Goal: Task Accomplishment & Management: Manage account settings

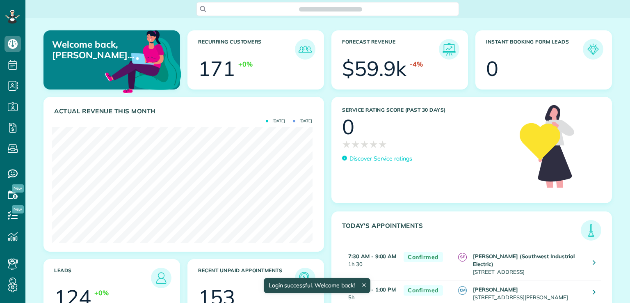
scroll to position [115, 260]
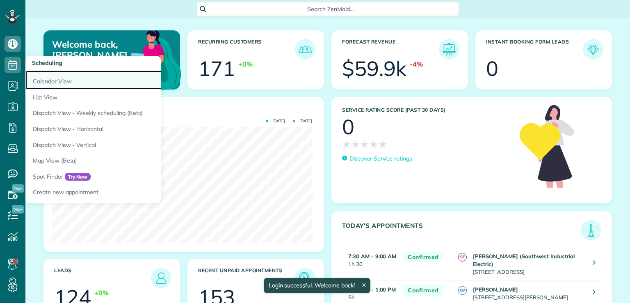
click at [46, 80] on link "Calendar View" at bounding box center [127, 80] width 205 height 19
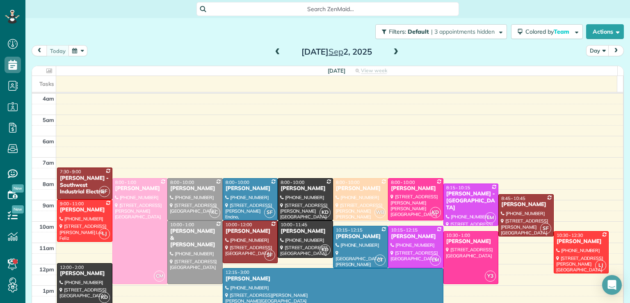
scroll to position [64, 0]
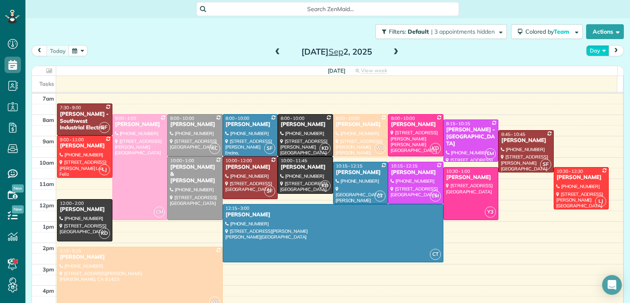
click at [598, 52] on button "Day" at bounding box center [598, 50] width 23 height 11
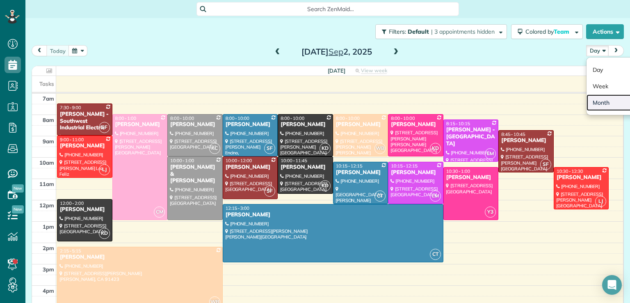
click at [597, 103] on link "Month" at bounding box center [619, 102] width 65 height 16
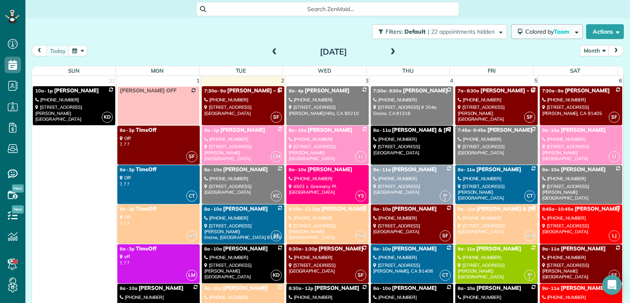
click at [526, 32] on span "Colored by Team" at bounding box center [549, 31] width 47 height 7
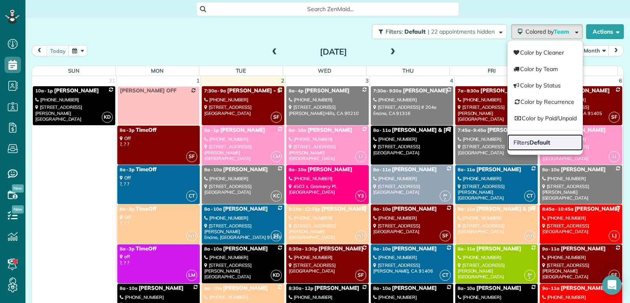
click at [533, 145] on strong "Default" at bounding box center [540, 142] width 21 height 7
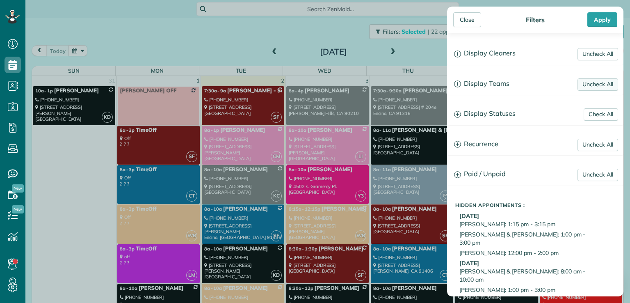
click at [587, 83] on link "Uncheck All" at bounding box center [598, 84] width 41 height 12
click at [587, 50] on link "Uncheck All" at bounding box center [598, 54] width 41 height 12
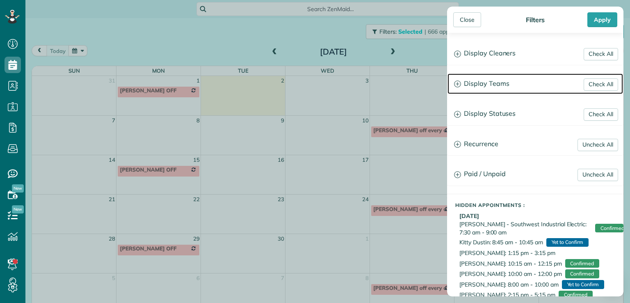
click at [489, 83] on h3 "Display Teams" at bounding box center [536, 83] width 176 height 21
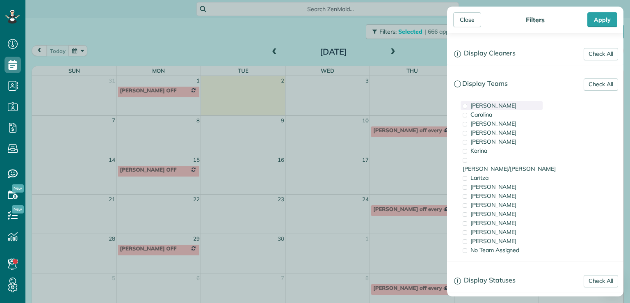
click at [486, 103] on span "[PERSON_NAME]" at bounding box center [494, 105] width 46 height 7
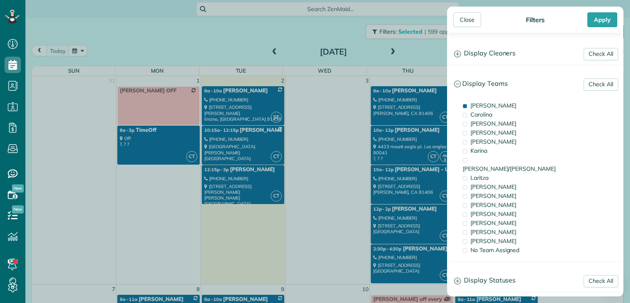
click at [271, 50] on div "Close Filters Apply Check All Display Cleaners [PERSON_NAME] [PERSON_NAME] [PER…" at bounding box center [315, 151] width 630 height 303
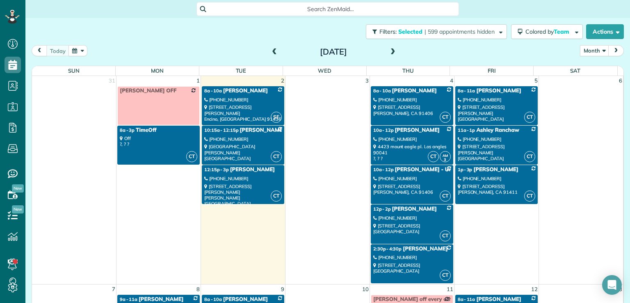
click at [271, 50] on span at bounding box center [274, 51] width 9 height 7
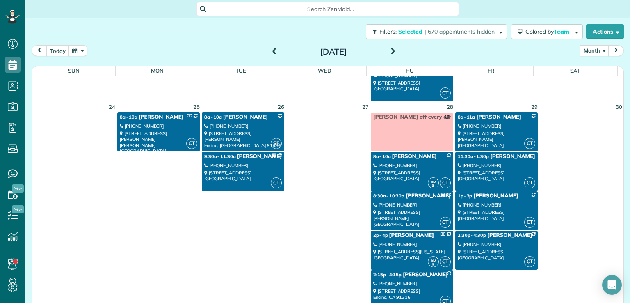
scroll to position [610, 0]
click at [489, 162] on div "[PHONE_NUMBER]" at bounding box center [497, 165] width 78 height 6
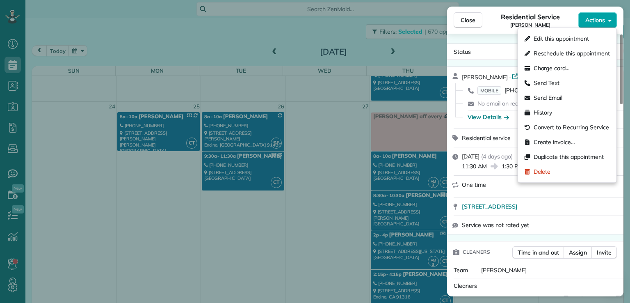
click at [593, 20] on span "Actions" at bounding box center [596, 20] width 20 height 8
click at [583, 39] on span "Edit this appointment" at bounding box center [561, 38] width 55 height 8
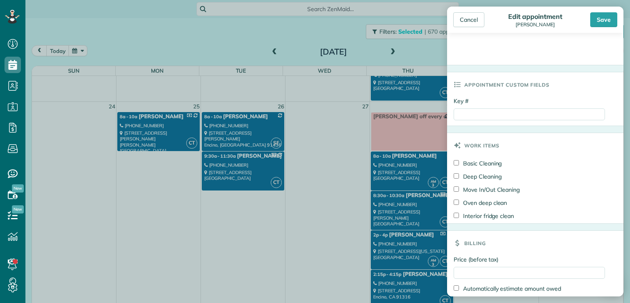
scroll to position [383, 0]
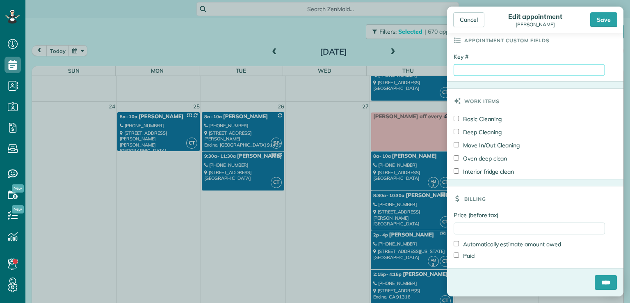
click at [471, 71] on input "Key #" at bounding box center [529, 70] width 151 height 12
type input "****"
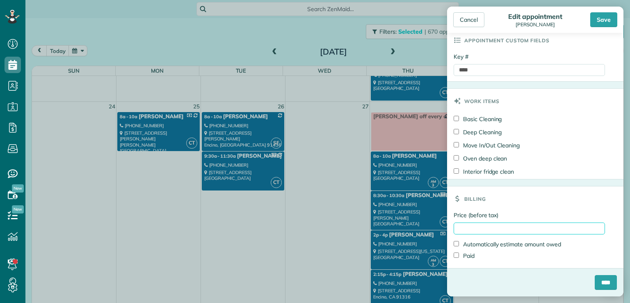
click at [460, 228] on input "Price (before tax)" at bounding box center [529, 228] width 151 height 12
type input "****"
click at [606, 281] on input "****" at bounding box center [606, 282] width 22 height 15
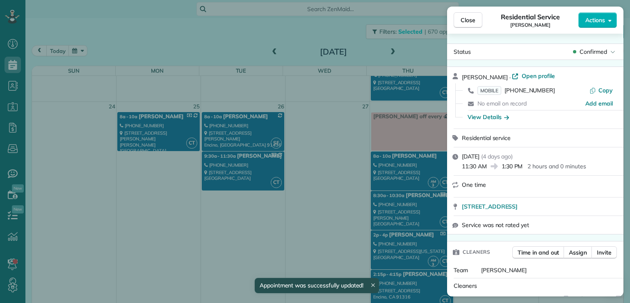
scroll to position [610, 0]
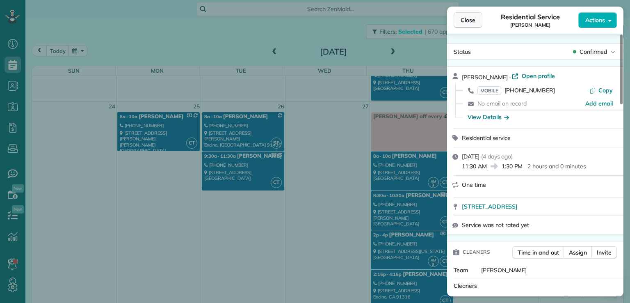
click at [467, 21] on span "Close" at bounding box center [468, 20] width 15 height 8
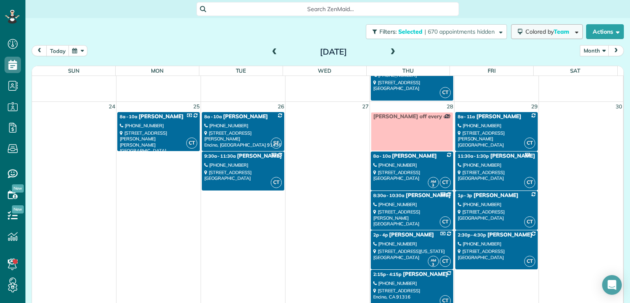
click at [547, 30] on span "Colored by Team" at bounding box center [549, 31] width 47 height 7
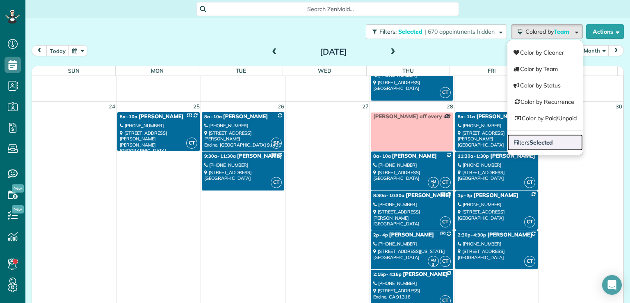
click at [542, 145] on strong "Selected" at bounding box center [542, 142] width 24 height 7
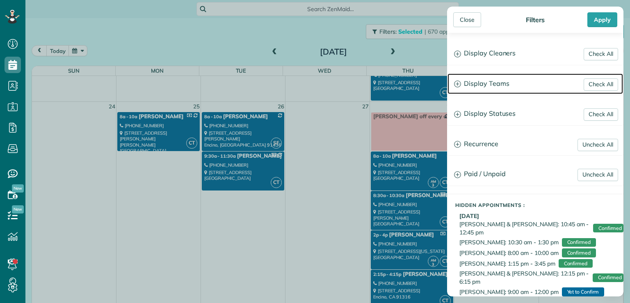
click at [483, 87] on h3 "Display Teams" at bounding box center [536, 83] width 176 height 21
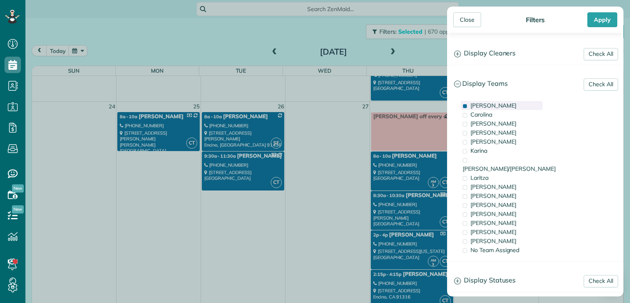
click at [480, 106] on span "[PERSON_NAME]" at bounding box center [494, 105] width 46 height 7
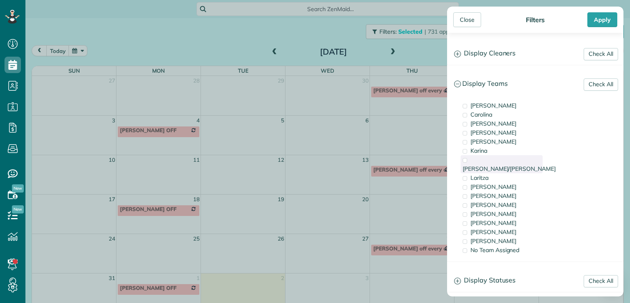
click at [486, 165] on span "[PERSON_NAME]/[PERSON_NAME]" at bounding box center [509, 168] width 93 height 7
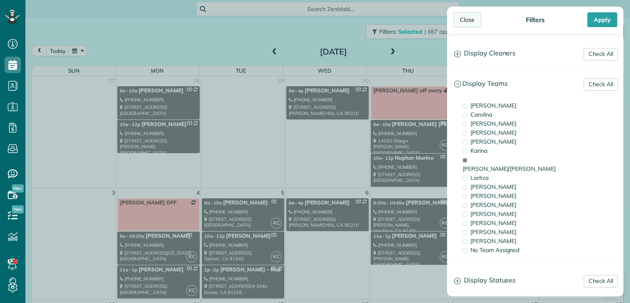
click at [468, 19] on div "Close" at bounding box center [468, 19] width 28 height 15
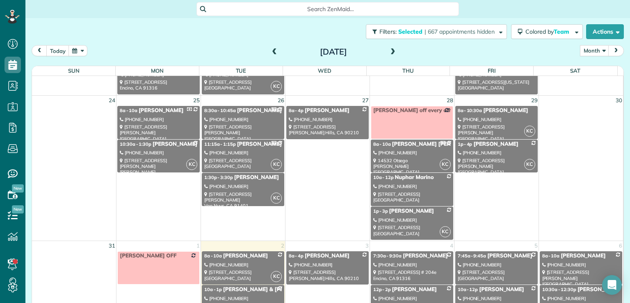
scroll to position [461, 0]
click at [406, 183] on div "[PHONE_NUMBER]" at bounding box center [413, 186] width 78 height 6
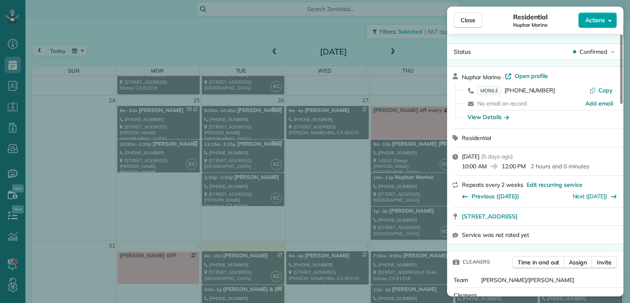
click at [599, 23] on span "Actions" at bounding box center [596, 20] width 20 height 8
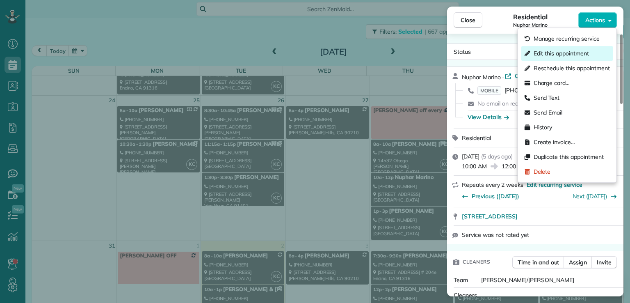
click at [583, 50] on span "Edit this appointment" at bounding box center [561, 53] width 55 height 8
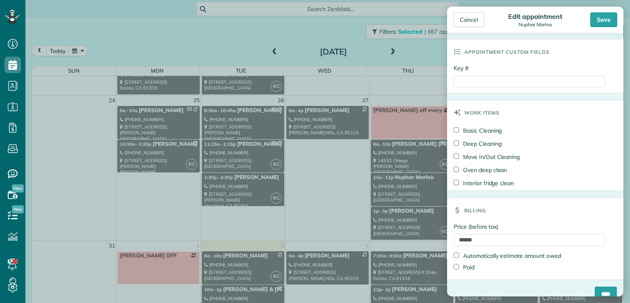
scroll to position [385, 0]
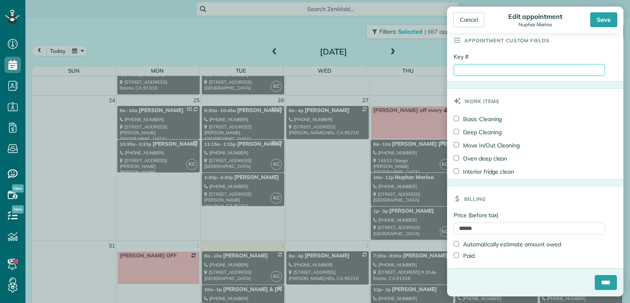
click at [464, 66] on input "Key #" at bounding box center [529, 70] width 151 height 12
type input "****"
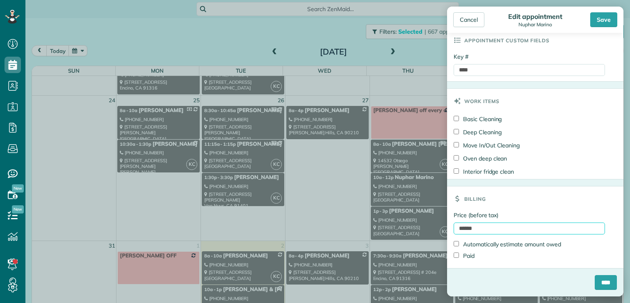
click at [470, 227] on input "******" at bounding box center [529, 228] width 151 height 12
type input "*******"
click at [595, 278] on input "****" at bounding box center [606, 282] width 22 height 15
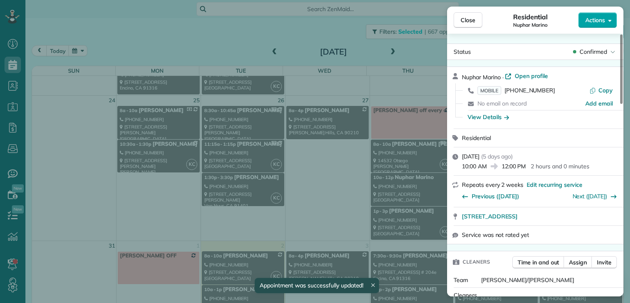
scroll to position [461, 0]
click at [593, 20] on span "Actions" at bounding box center [596, 20] width 20 height 8
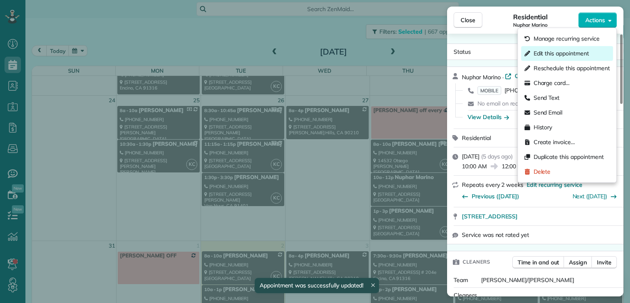
click at [580, 53] on span "Edit this appointment" at bounding box center [561, 53] width 55 height 8
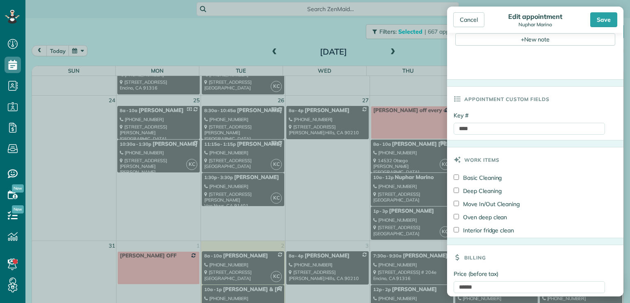
scroll to position [385, 0]
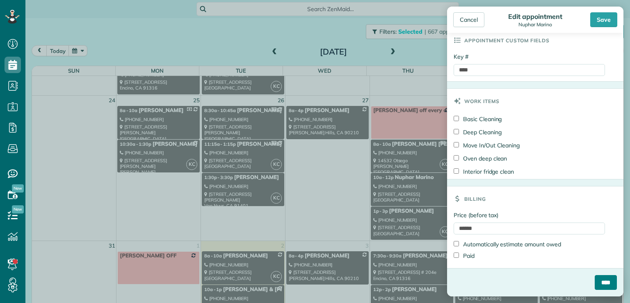
click at [595, 281] on input "****" at bounding box center [606, 282] width 22 height 15
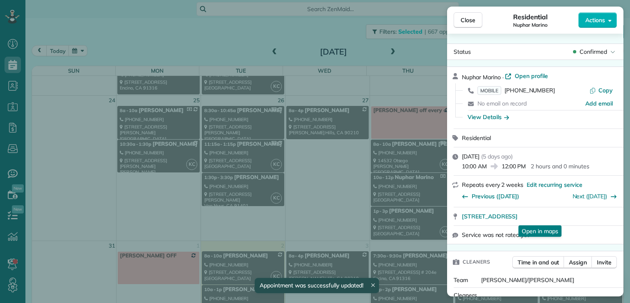
scroll to position [461, 0]
click at [470, 22] on span "Close" at bounding box center [468, 20] width 15 height 8
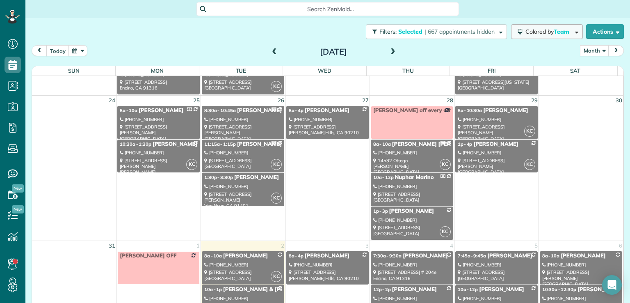
click at [536, 35] on button "Colored by Team" at bounding box center [547, 31] width 72 height 15
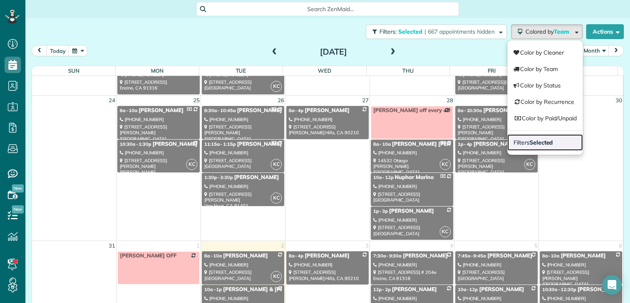
click at [530, 140] on strong "Selected" at bounding box center [542, 142] width 24 height 7
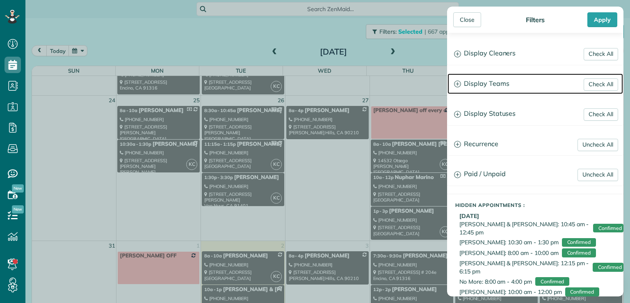
click at [491, 84] on h3 "Display Teams" at bounding box center [536, 83] width 176 height 21
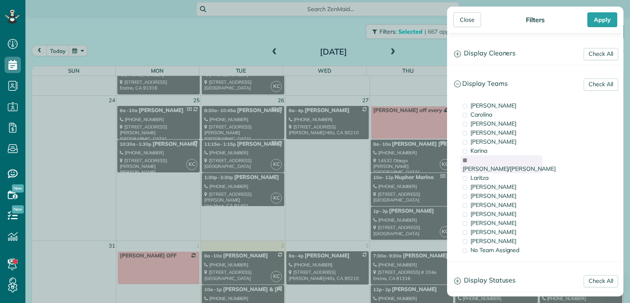
click at [493, 165] on span "[PERSON_NAME]/[PERSON_NAME]" at bounding box center [509, 168] width 93 height 7
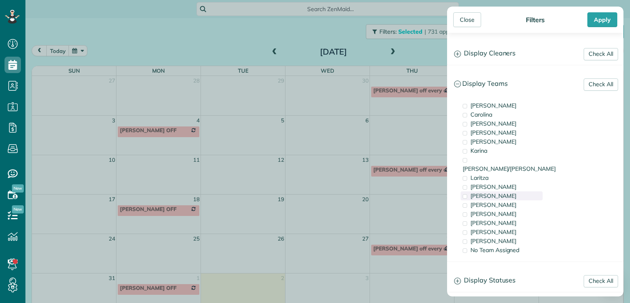
click at [488, 191] on div "[PERSON_NAME]" at bounding box center [502, 195] width 82 height 9
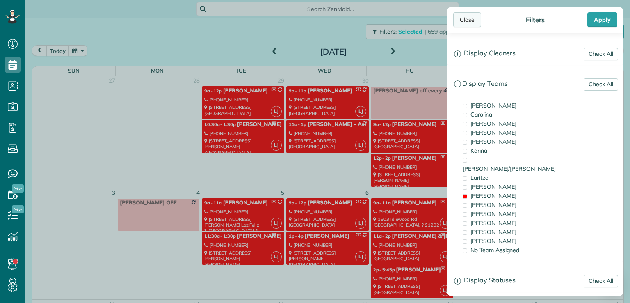
click at [466, 17] on div "Close" at bounding box center [468, 19] width 28 height 15
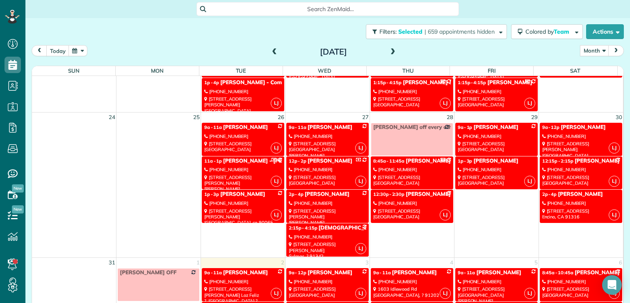
scroll to position [445, 0]
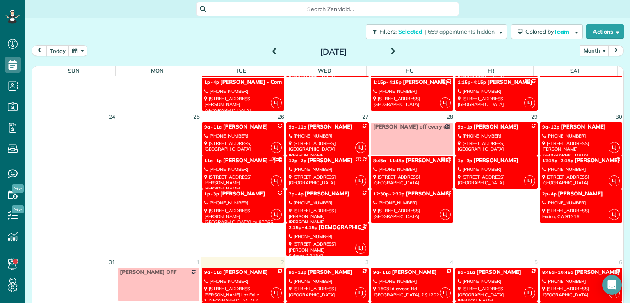
click at [556, 200] on div "[PHONE_NUMBER]" at bounding box center [582, 203] width 78 height 6
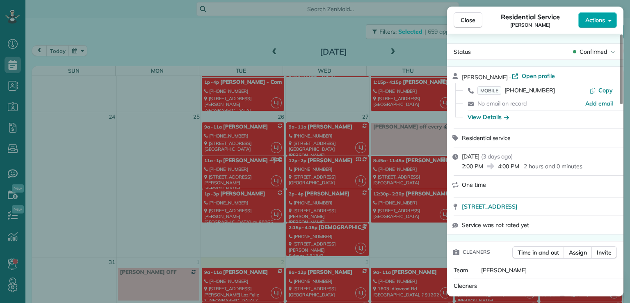
click at [593, 18] on span "Actions" at bounding box center [596, 20] width 20 height 8
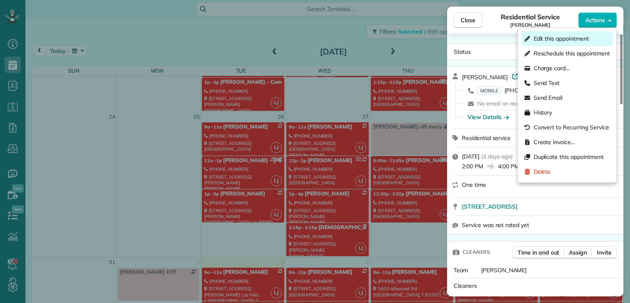
click at [581, 39] on span "Edit this appointment" at bounding box center [561, 38] width 55 height 8
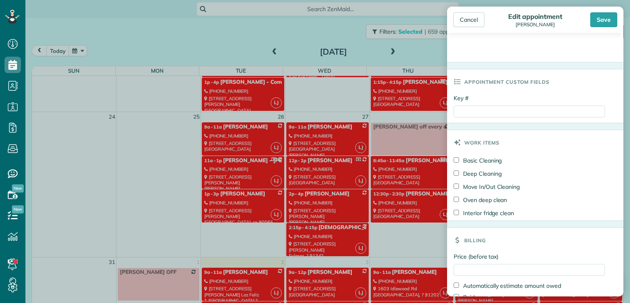
scroll to position [383, 0]
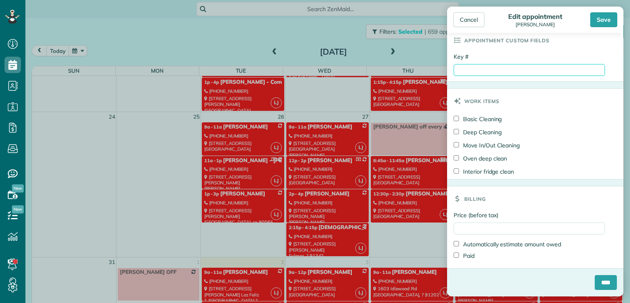
click at [486, 68] on input "Key #" at bounding box center [529, 70] width 151 height 12
type input "****"
click at [462, 259] on label "Paid" at bounding box center [464, 256] width 21 height 8
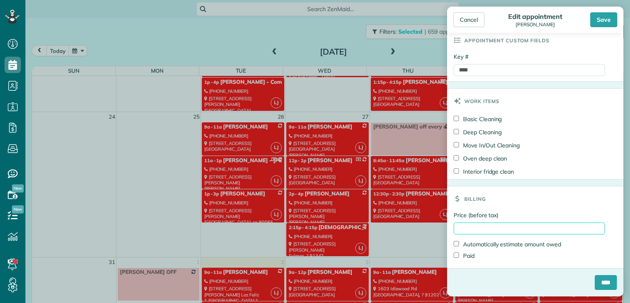
click at [468, 226] on input "Price (before tax)" at bounding box center [529, 228] width 151 height 12
type input "*"
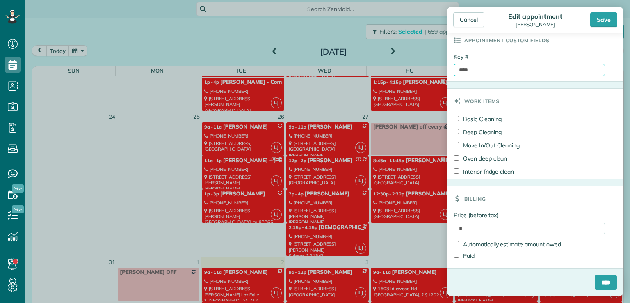
click at [472, 70] on input "****" at bounding box center [529, 70] width 151 height 12
type input "*"
click at [608, 22] on div "Save" at bounding box center [604, 19] width 27 height 15
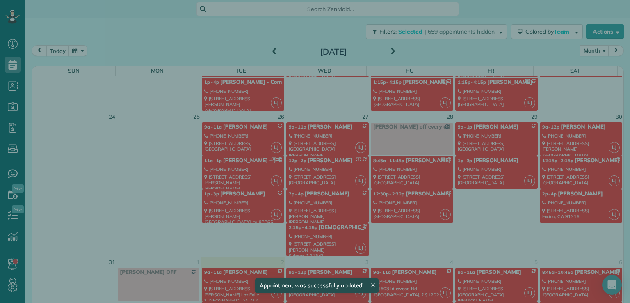
click at [420, 54] on div "Close Residential Service [PERSON_NAME] Actions Status Confirmed [PERSON_NAME] …" at bounding box center [315, 151] width 630 height 303
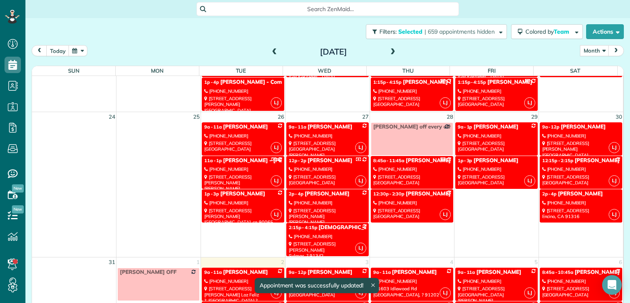
scroll to position [445, 0]
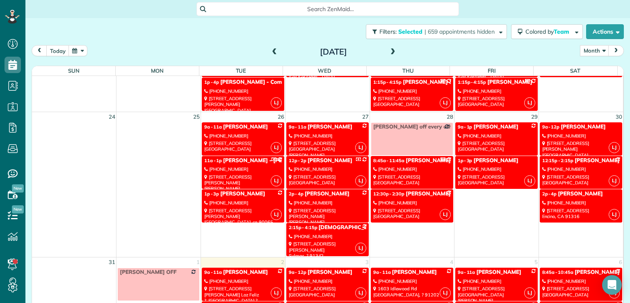
click at [549, 161] on link "LJ 12:15p - 2:15p [PERSON_NAME] [PHONE_NUMBER] [STREET_ADDRESS]" at bounding box center [581, 172] width 83 height 33
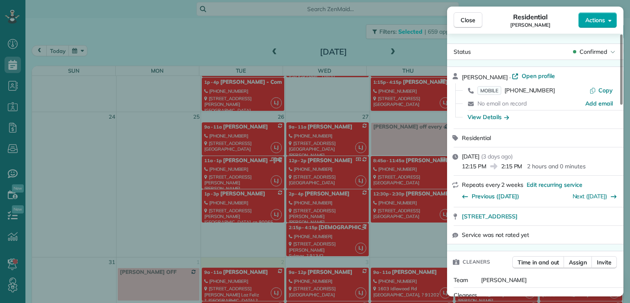
click at [594, 14] on button "Actions" at bounding box center [598, 20] width 39 height 16
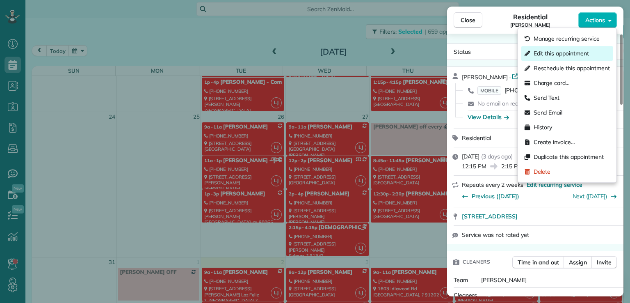
click at [580, 53] on span "Edit this appointment" at bounding box center [561, 53] width 55 height 8
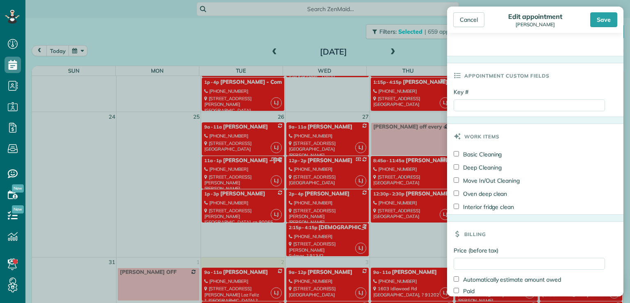
scroll to position [383, 0]
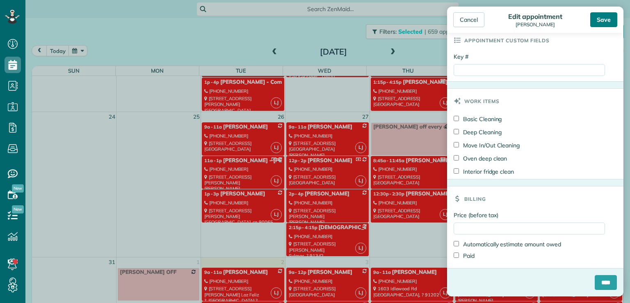
click at [602, 20] on div "Save" at bounding box center [604, 19] width 27 height 15
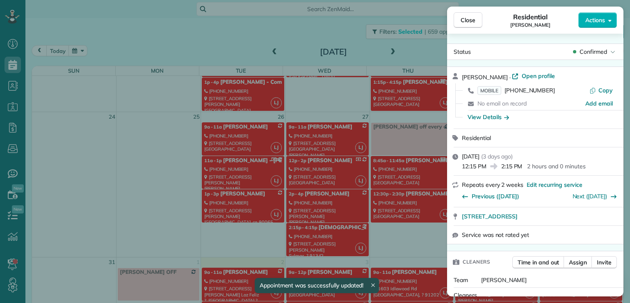
scroll to position [445, 0]
click at [593, 17] on span "Actions" at bounding box center [596, 20] width 20 height 8
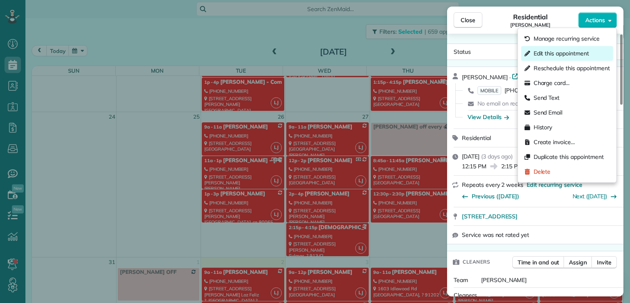
click at [578, 49] on span "Edit this appointment" at bounding box center [561, 53] width 55 height 8
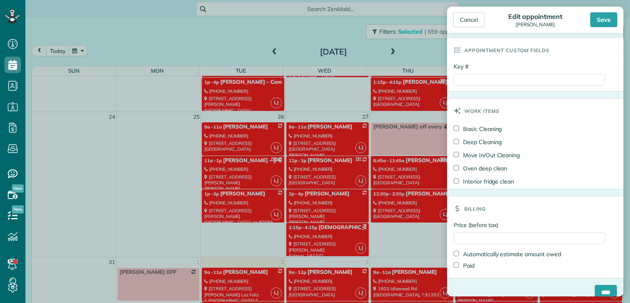
scroll to position [383, 0]
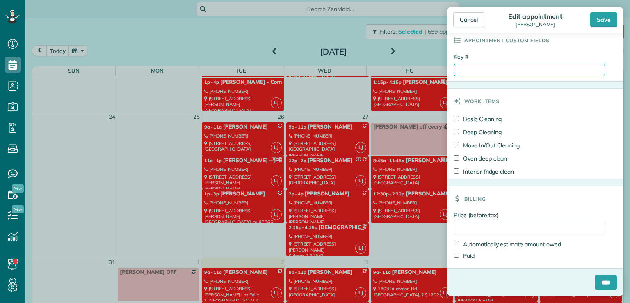
click at [479, 70] on input "Key #" at bounding box center [529, 70] width 151 height 12
type input "****"
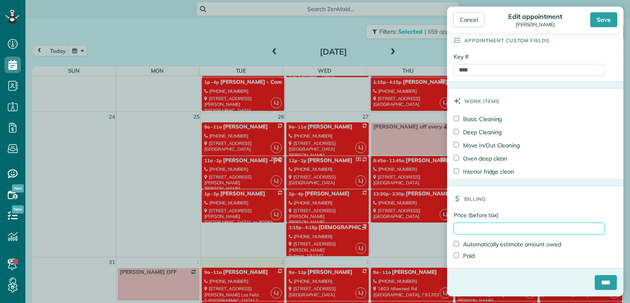
click at [463, 226] on input "Price (before tax)" at bounding box center [529, 228] width 151 height 12
type input "*****"
click at [598, 277] on input "****" at bounding box center [606, 282] width 22 height 15
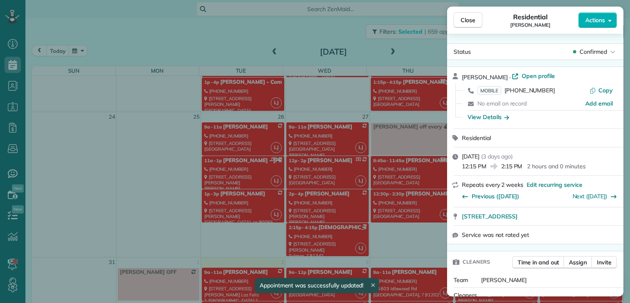
scroll to position [445, 0]
click at [469, 20] on span "Close" at bounding box center [468, 20] width 15 height 8
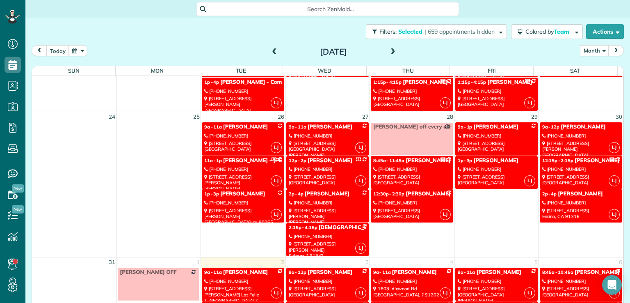
click at [240, 129] on link "LJ 9a - 11a [PERSON_NAME] [PHONE_NUMBER] [STREET_ADDRESS] [GEOGRAPHIC_DATA]" at bounding box center [243, 138] width 83 height 33
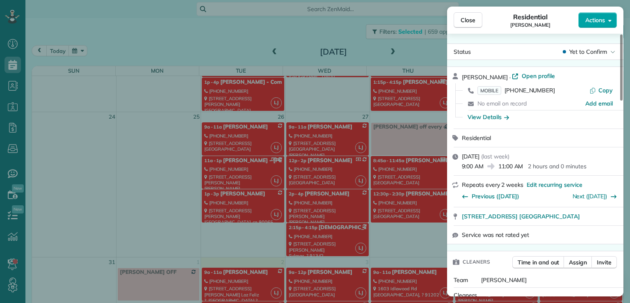
click at [606, 17] on button "Actions" at bounding box center [598, 20] width 39 height 16
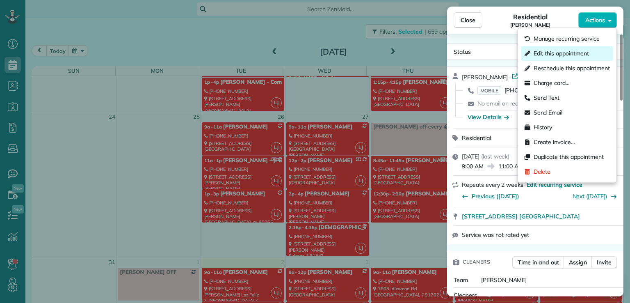
click at [578, 51] on span "Edit this appointment" at bounding box center [561, 53] width 55 height 8
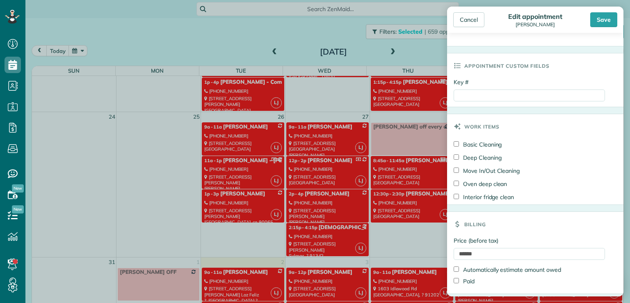
scroll to position [383, 0]
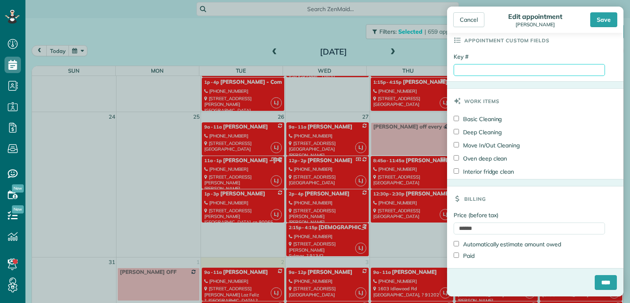
click at [469, 64] on input "Key #" at bounding box center [529, 70] width 151 height 12
type input "**********"
click at [596, 281] on input "****" at bounding box center [606, 282] width 22 height 15
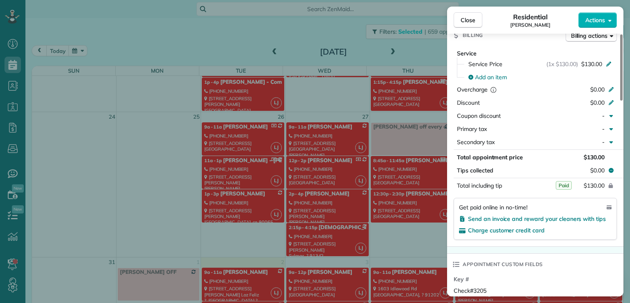
scroll to position [400, 0]
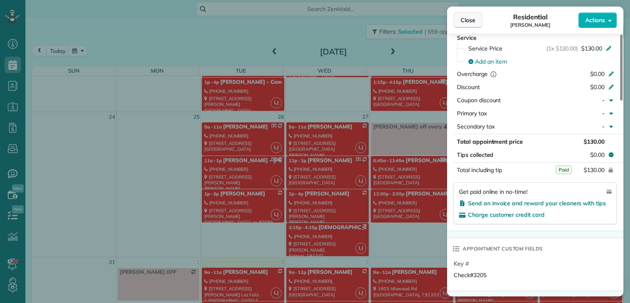
click at [468, 19] on span "Close" at bounding box center [468, 20] width 15 height 8
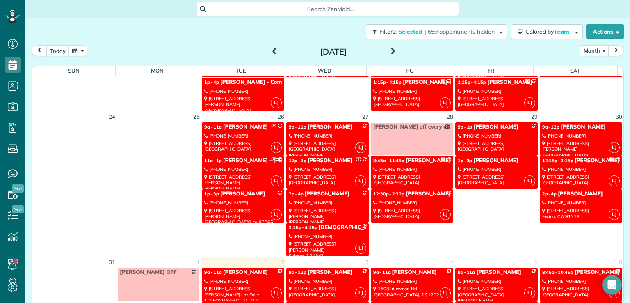
click at [332, 194] on div "2p - 4p [PERSON_NAME]" at bounding box center [328, 193] width 78 height 7
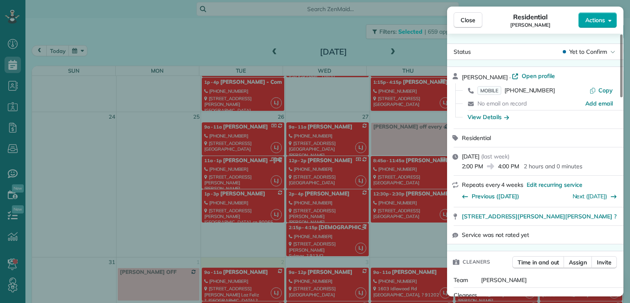
click at [597, 16] on span "Actions" at bounding box center [596, 20] width 20 height 8
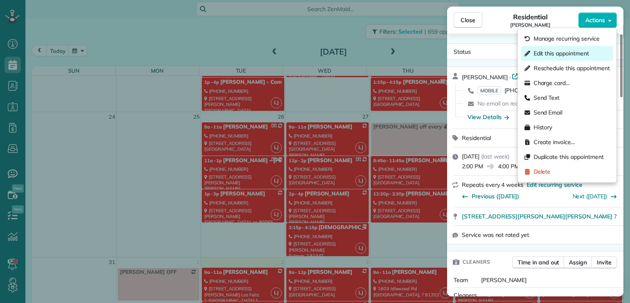
click at [575, 54] on span "Edit this appointment" at bounding box center [561, 53] width 55 height 8
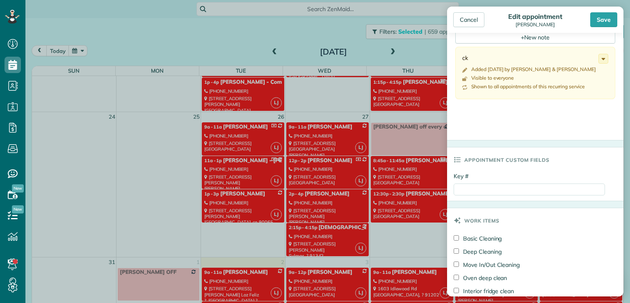
scroll to position [330, 0]
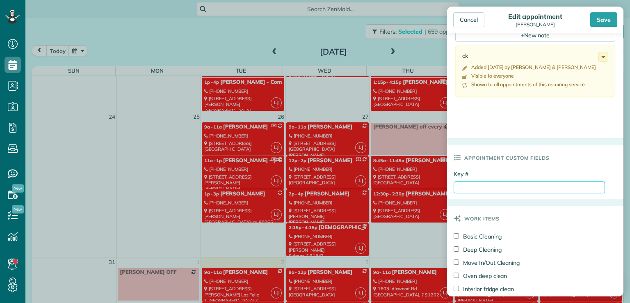
click at [472, 183] on input "Key #" at bounding box center [529, 187] width 151 height 12
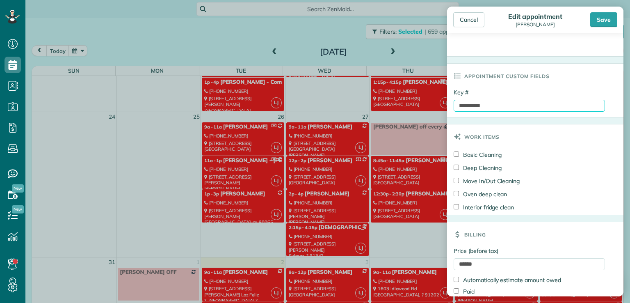
scroll to position [448, 0]
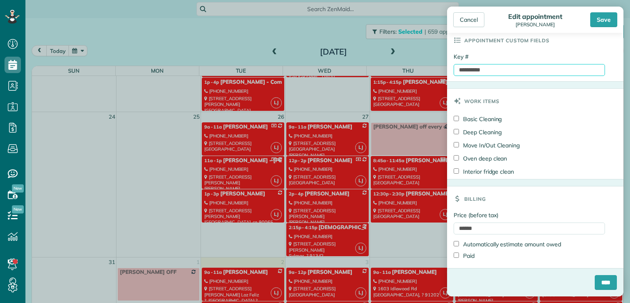
type input "**********"
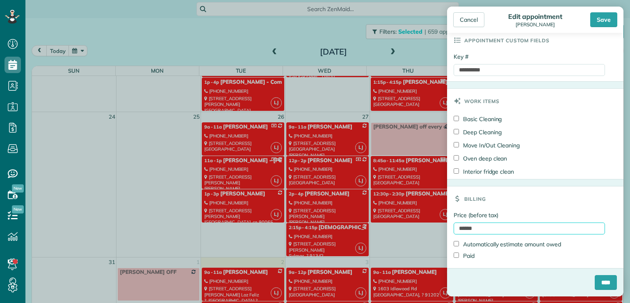
click at [470, 228] on input "******" at bounding box center [529, 228] width 151 height 12
type input "*******"
click at [598, 277] on input "****" at bounding box center [606, 282] width 22 height 15
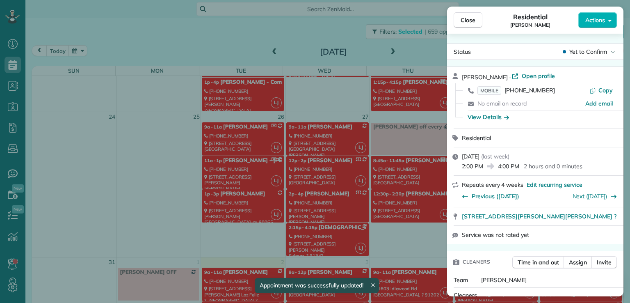
scroll to position [445, 0]
click at [465, 20] on span "Close" at bounding box center [468, 20] width 15 height 8
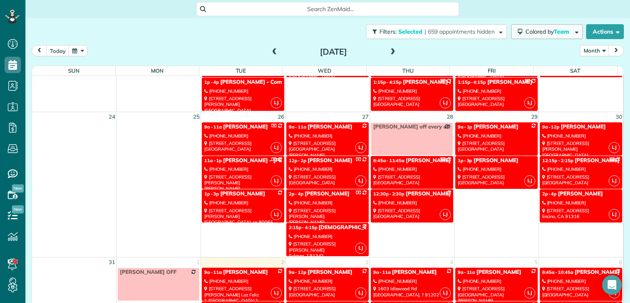
click at [544, 29] on span "Colored by Team" at bounding box center [549, 31] width 47 height 7
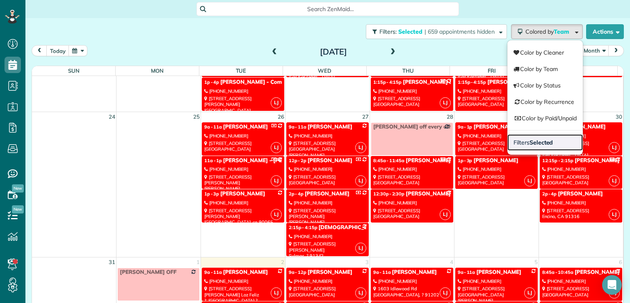
click at [544, 143] on strong "Selected" at bounding box center [542, 142] width 24 height 7
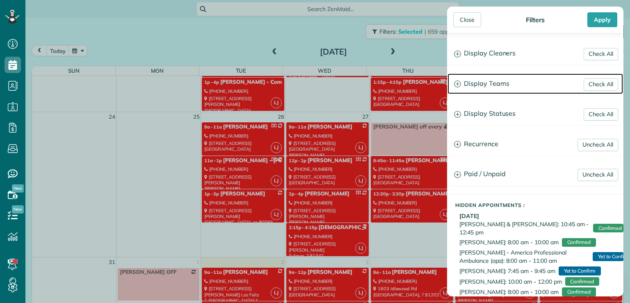
click at [506, 82] on h3 "Display Teams" at bounding box center [536, 83] width 176 height 21
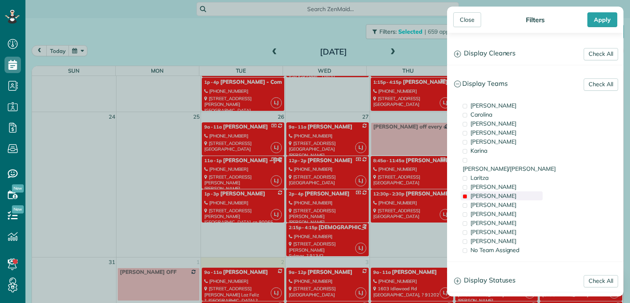
click at [479, 192] on span "[PERSON_NAME]" at bounding box center [494, 195] width 46 height 7
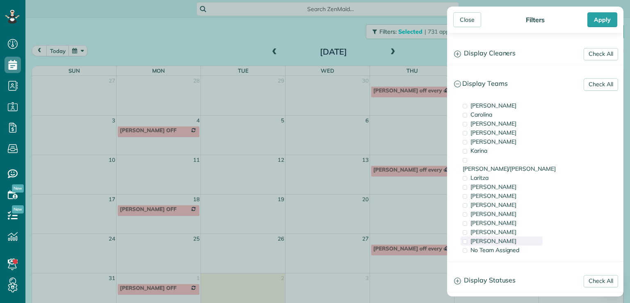
click at [475, 237] on span "[PERSON_NAME]" at bounding box center [494, 240] width 46 height 7
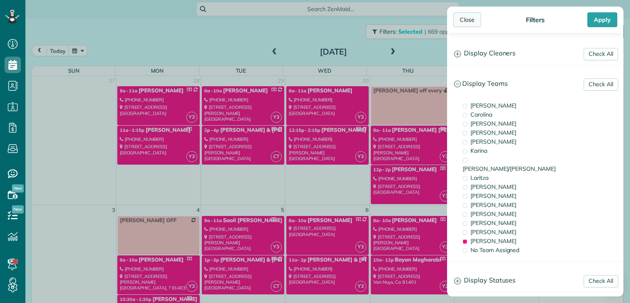
click at [474, 21] on div "Close" at bounding box center [468, 19] width 28 height 15
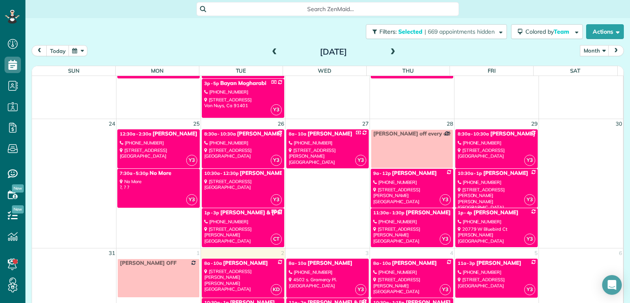
scroll to position [556, 0]
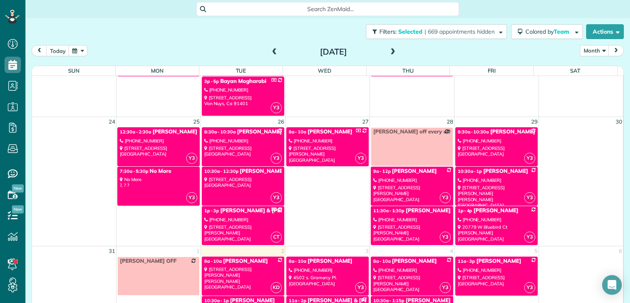
click at [247, 146] on div "[STREET_ADDRESS]" at bounding box center [243, 151] width 78 height 12
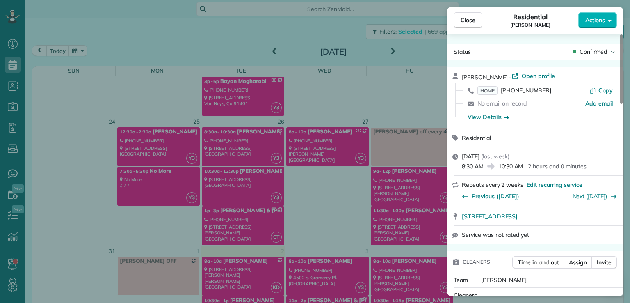
click at [610, 20] on icon "button" at bounding box center [610, 21] width 3 height 2
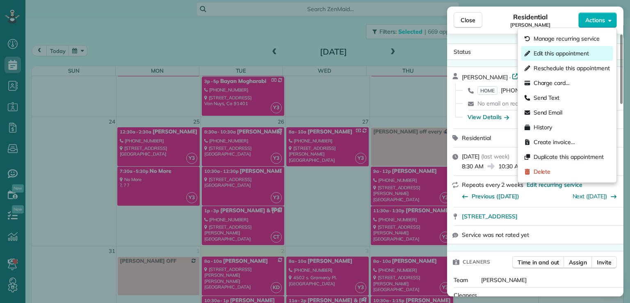
click at [589, 57] on div "Edit this appointment" at bounding box center [568, 53] width 92 height 15
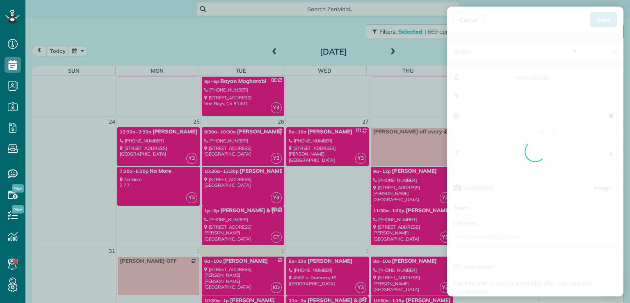
type input "**********"
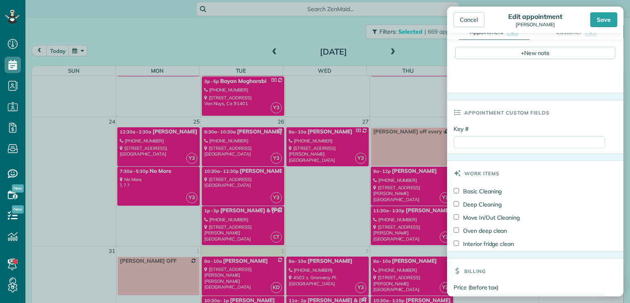
scroll to position [383, 0]
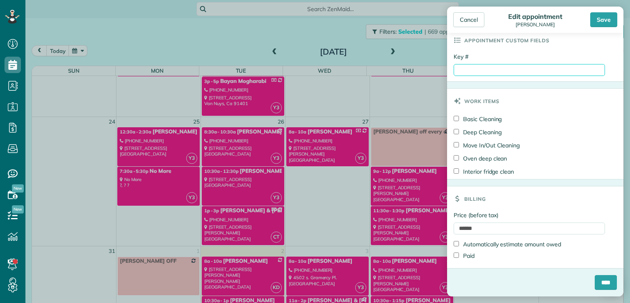
click at [475, 71] on input "Key #" at bounding box center [529, 70] width 151 height 12
type input "**********"
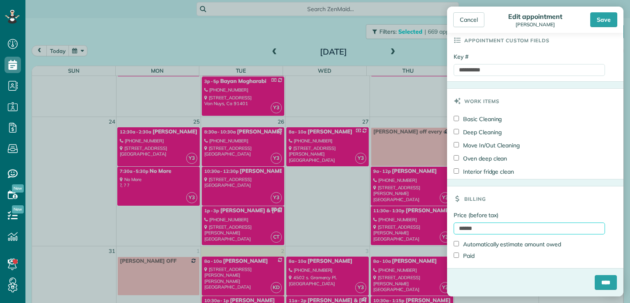
click at [467, 227] on input "******" at bounding box center [529, 228] width 151 height 12
type input "*******"
click at [603, 284] on input "****" at bounding box center [606, 282] width 22 height 15
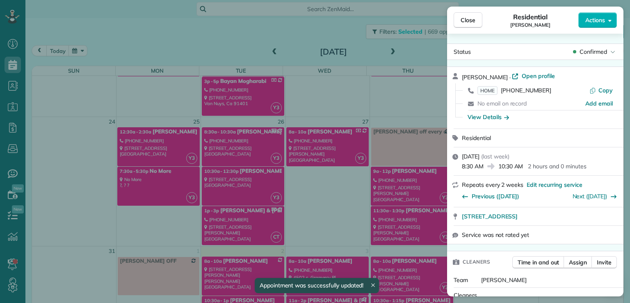
scroll to position [556, 0]
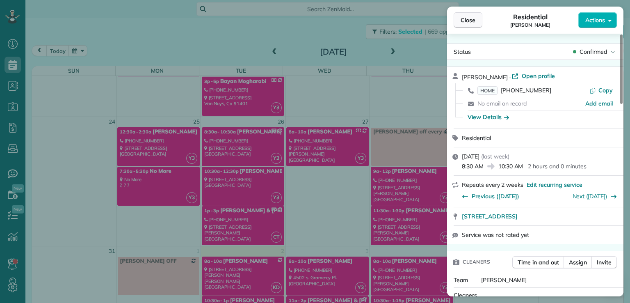
click at [475, 17] on span "Close" at bounding box center [468, 20] width 15 height 8
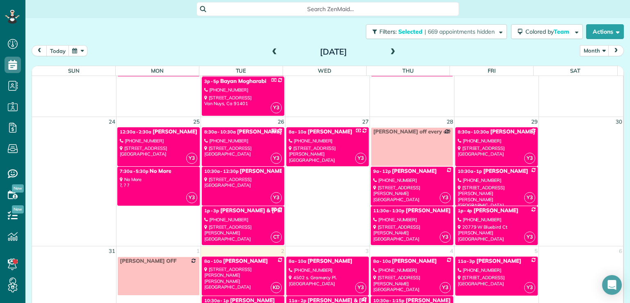
click at [493, 224] on div "[STREET_ADDRESS][PERSON_NAME]" at bounding box center [497, 233] width 78 height 18
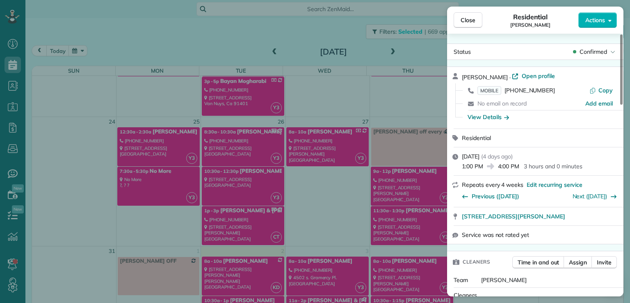
click at [605, 21] on span "Actions" at bounding box center [596, 20] width 20 height 8
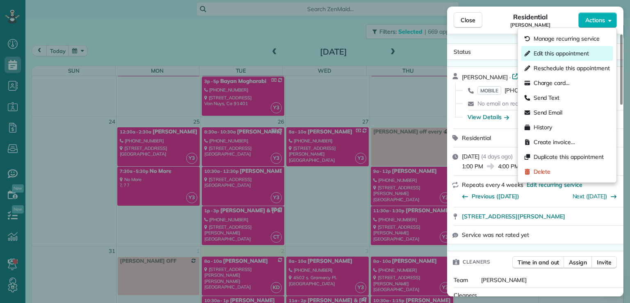
click at [585, 55] on span "Edit this appointment" at bounding box center [561, 53] width 55 height 8
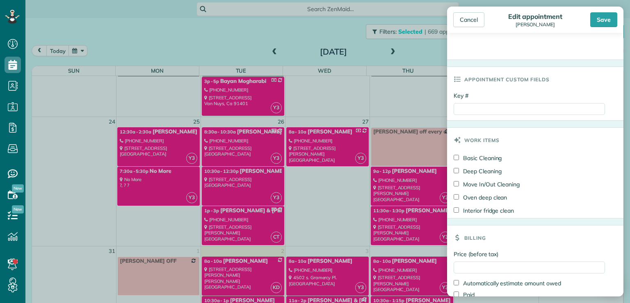
scroll to position [348, 0]
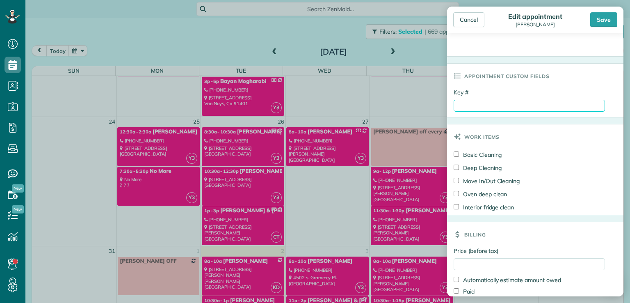
click at [479, 103] on input "Key #" at bounding box center [529, 106] width 151 height 12
type input "****"
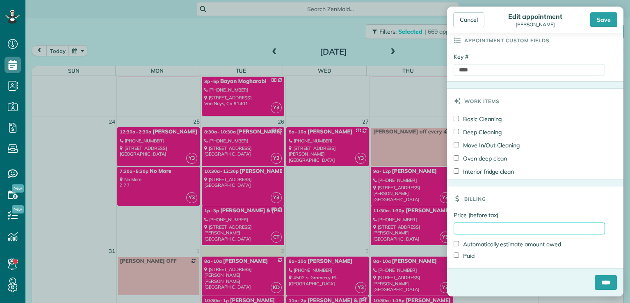
click at [465, 225] on input "Price (before tax)" at bounding box center [529, 228] width 151 height 12
type input "*****"
click at [595, 279] on input "****" at bounding box center [606, 282] width 22 height 15
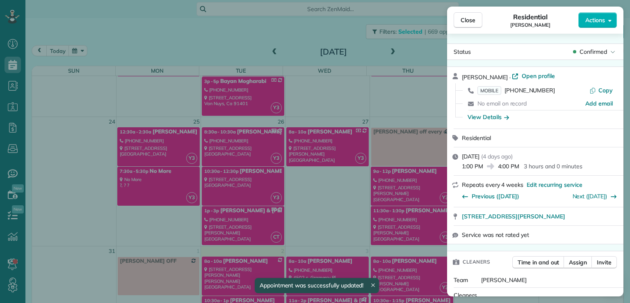
scroll to position [556, 0]
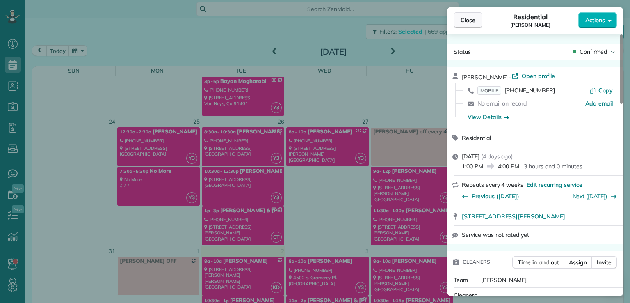
click at [470, 20] on span "Close" at bounding box center [468, 20] width 15 height 8
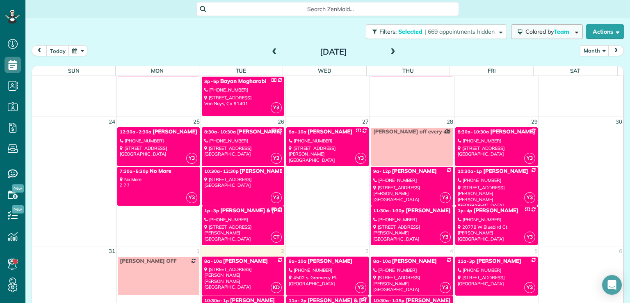
click at [545, 33] on span "Colored by Team" at bounding box center [549, 31] width 47 height 7
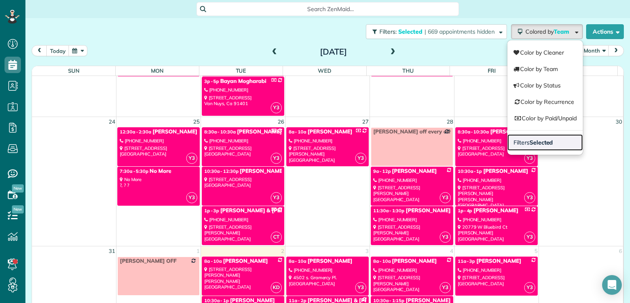
click at [540, 144] on strong "Selected" at bounding box center [542, 142] width 24 height 7
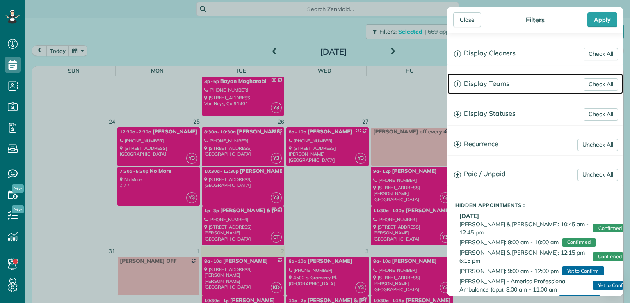
click at [497, 81] on h3 "Display Teams" at bounding box center [536, 83] width 176 height 21
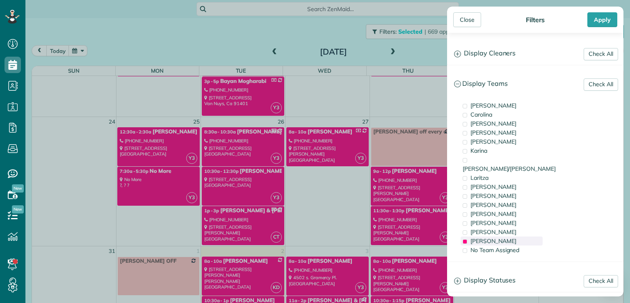
click at [477, 237] on span "[PERSON_NAME]" at bounding box center [494, 240] width 46 height 7
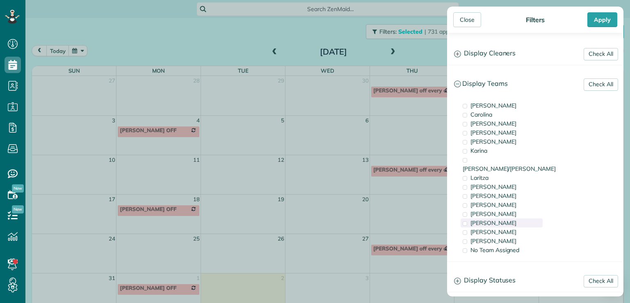
click at [484, 219] on span "[PERSON_NAME]" at bounding box center [494, 222] width 46 height 7
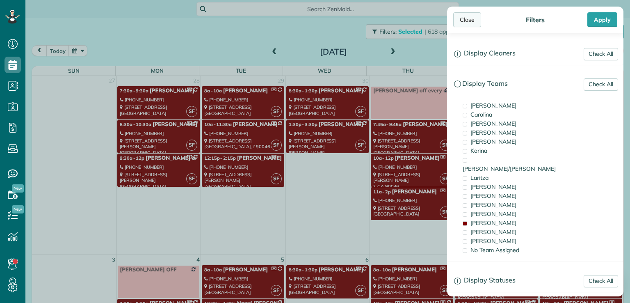
click at [471, 21] on div "Close" at bounding box center [468, 19] width 28 height 15
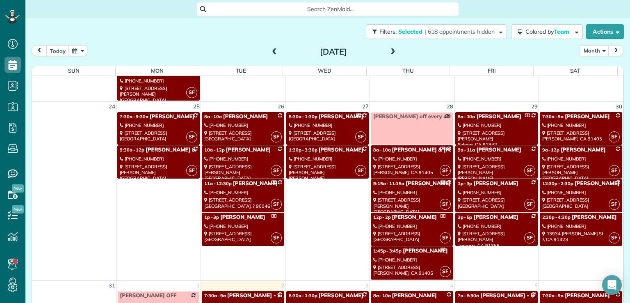
scroll to position [667, 0]
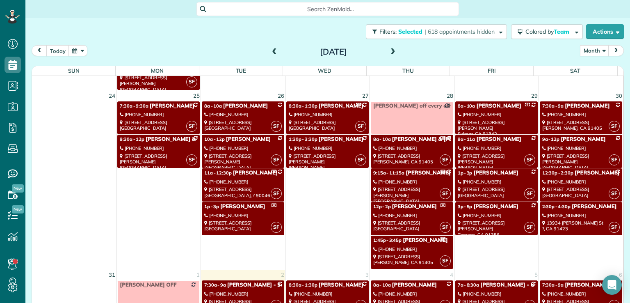
click at [150, 104] on span "[PERSON_NAME] - Southwest Industrial Electric" at bounding box center [212, 106] width 124 height 7
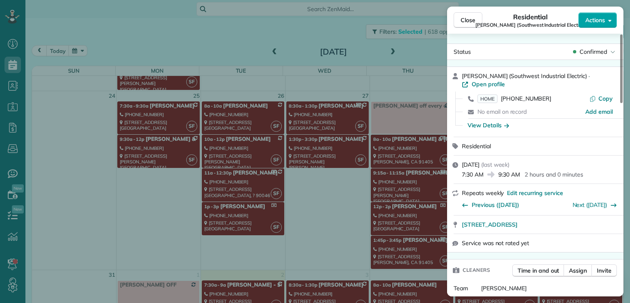
click at [593, 19] on span "Actions" at bounding box center [596, 20] width 20 height 8
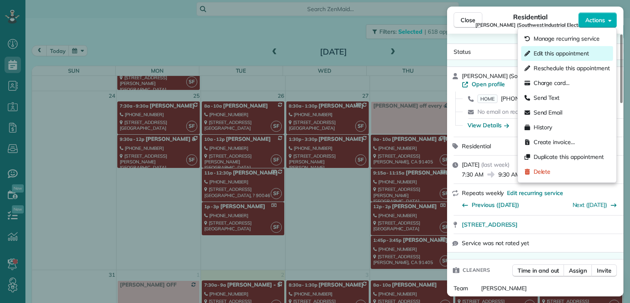
click at [578, 53] on span "Edit this appointment" at bounding box center [561, 53] width 55 height 8
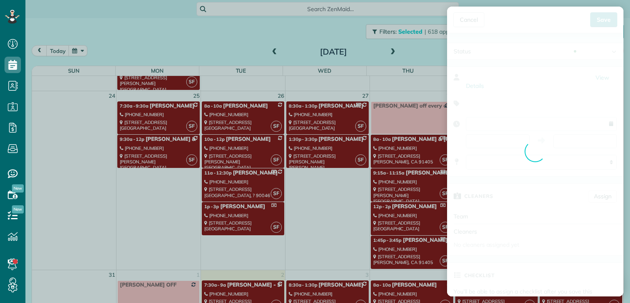
type input "**********"
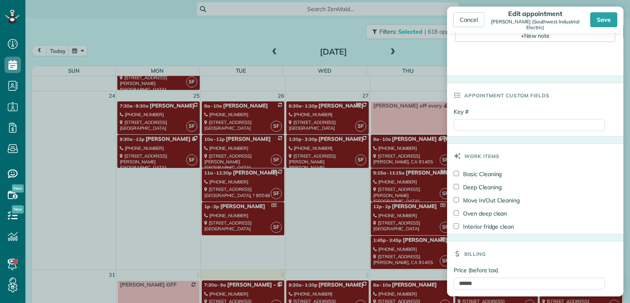
scroll to position [392, 0]
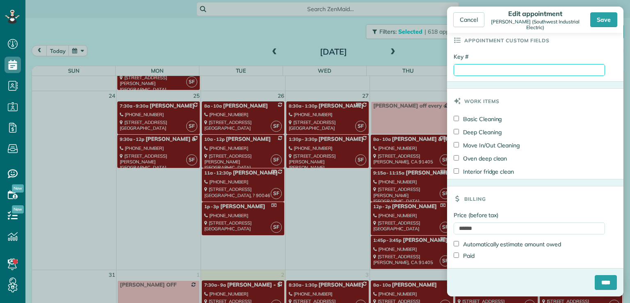
click at [468, 71] on input "Key #" at bounding box center [529, 70] width 151 height 12
type input "**********"
click at [600, 284] on input "****" at bounding box center [606, 282] width 22 height 15
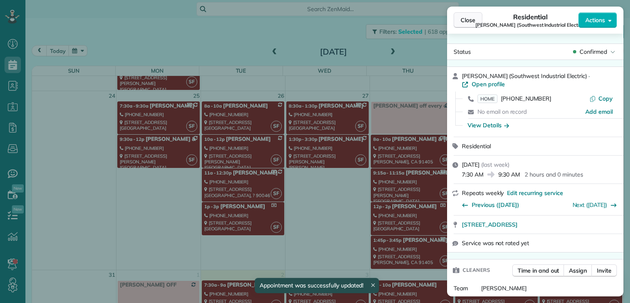
scroll to position [667, 0]
click at [464, 21] on span "Close" at bounding box center [468, 20] width 15 height 8
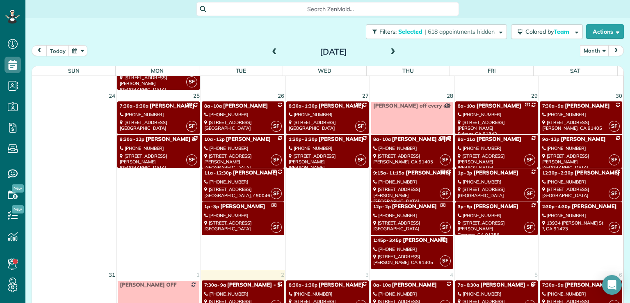
click at [244, 153] on div "[STREET_ADDRESS][PERSON_NAME]" at bounding box center [243, 162] width 78 height 18
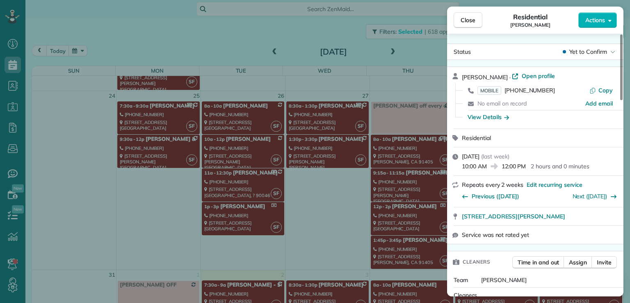
click at [598, 25] on button "Actions" at bounding box center [598, 20] width 39 height 16
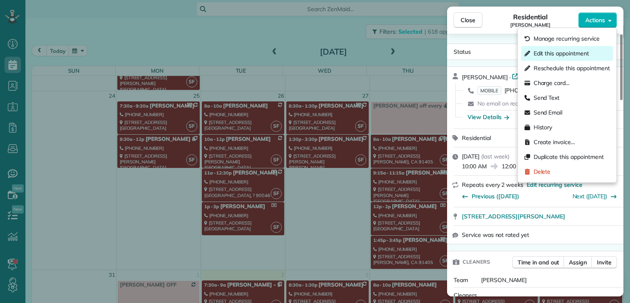
click at [581, 55] on span "Edit this appointment" at bounding box center [561, 53] width 55 height 8
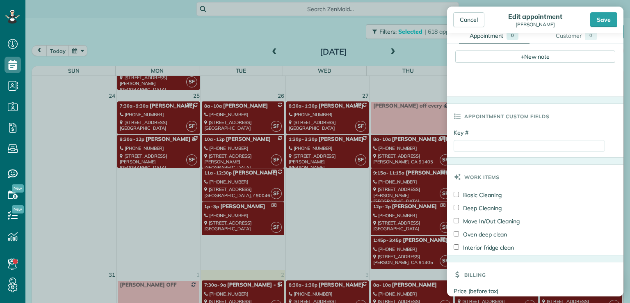
scroll to position [383, 0]
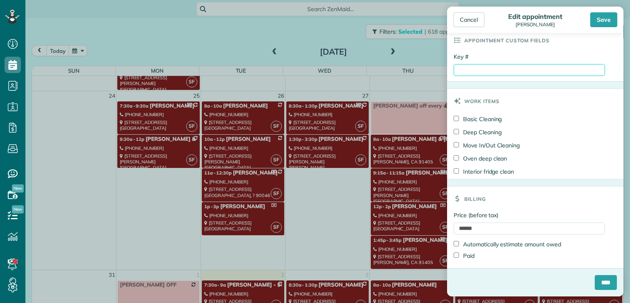
click at [481, 72] on input "Key #" at bounding box center [529, 70] width 151 height 12
type input "*********"
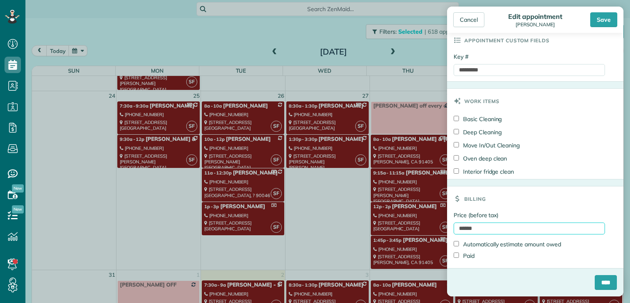
click at [484, 229] on input "******" at bounding box center [529, 228] width 151 height 12
type input "*"
type input "*****"
click at [595, 280] on input "****" at bounding box center [606, 282] width 22 height 15
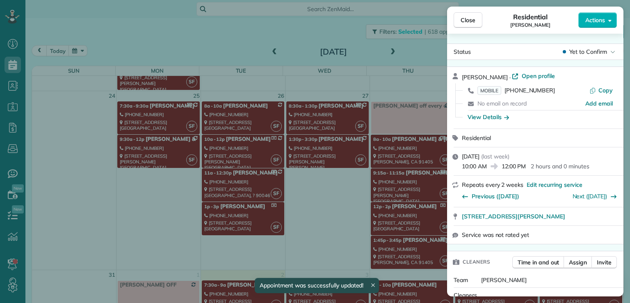
scroll to position [667, 0]
click at [467, 20] on span "Close" at bounding box center [468, 20] width 15 height 8
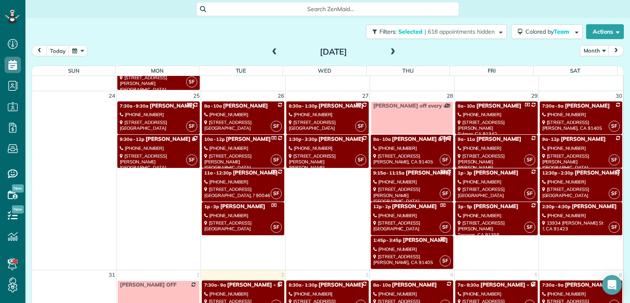
click at [484, 145] on div "[PHONE_NUMBER]" at bounding box center [497, 148] width 78 height 6
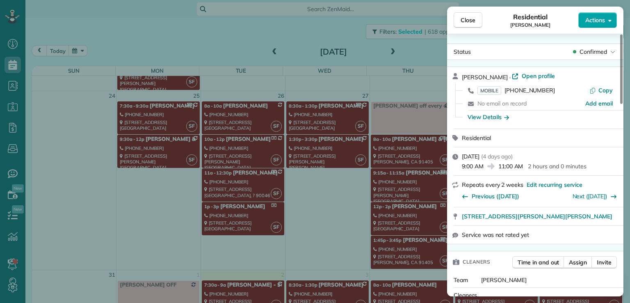
click at [596, 20] on span "Actions" at bounding box center [596, 20] width 20 height 8
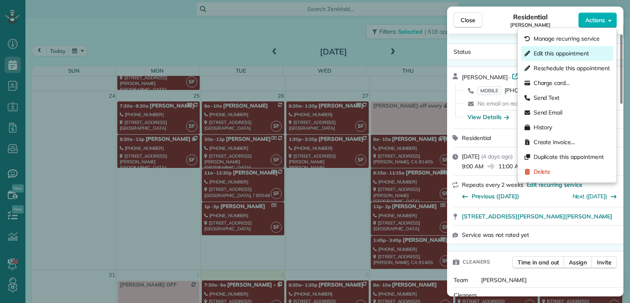
click at [573, 54] on span "Edit this appointment" at bounding box center [561, 53] width 55 height 8
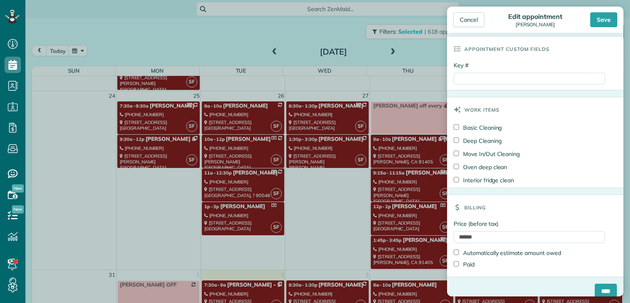
scroll to position [383, 0]
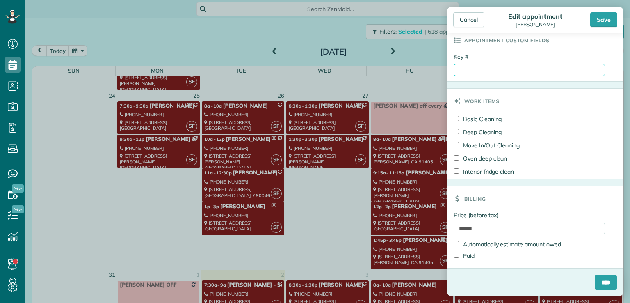
click at [491, 69] on input "Key #" at bounding box center [529, 70] width 151 height 12
type input "**********"
click at [597, 283] on input "****" at bounding box center [606, 282] width 22 height 15
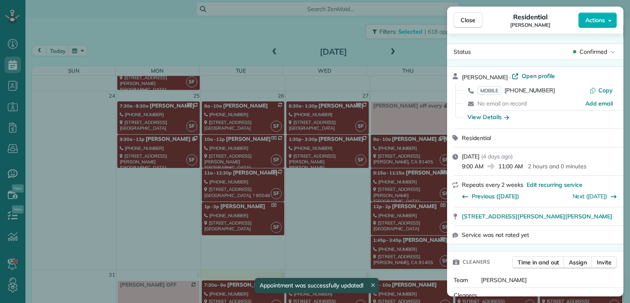
scroll to position [667, 0]
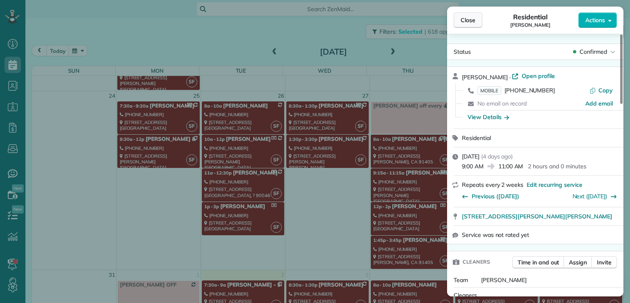
click at [465, 17] on span "Close" at bounding box center [468, 20] width 15 height 8
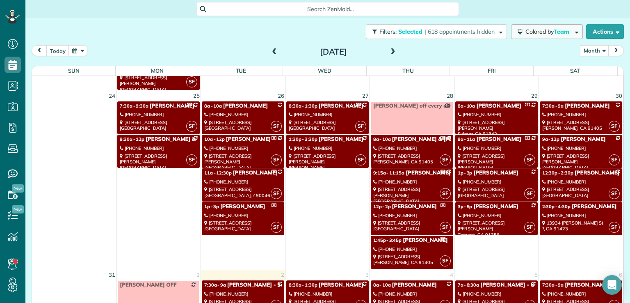
click at [542, 30] on span "Colored by Team" at bounding box center [549, 31] width 47 height 7
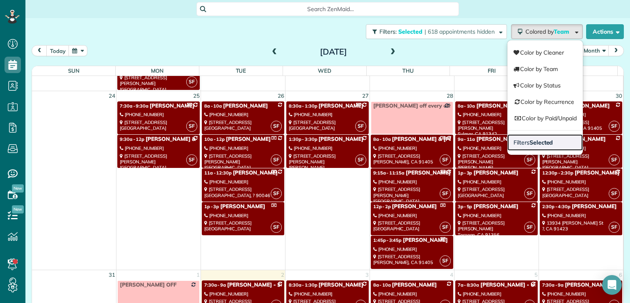
click at [530, 143] on strong "Selected" at bounding box center [542, 142] width 24 height 7
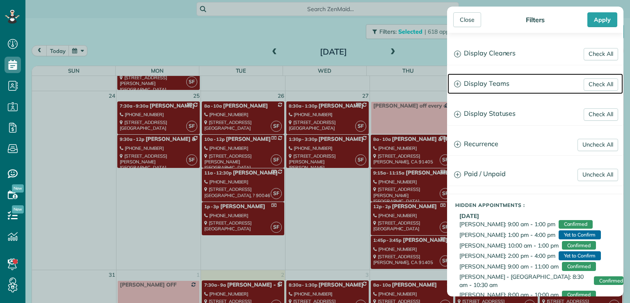
click at [489, 81] on h3 "Display Teams" at bounding box center [536, 83] width 176 height 21
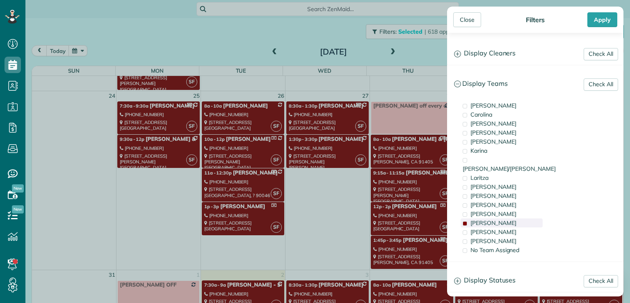
click at [479, 219] on span "[PERSON_NAME]" at bounding box center [494, 222] width 46 height 7
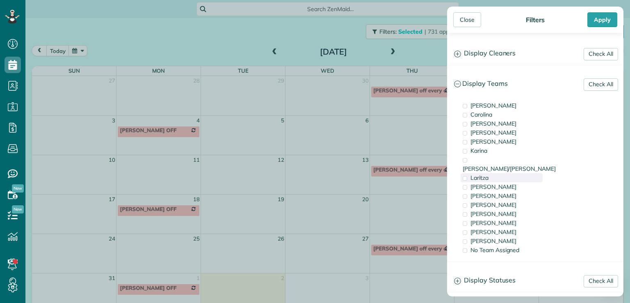
click at [481, 174] on span "Laritza" at bounding box center [480, 177] width 18 height 7
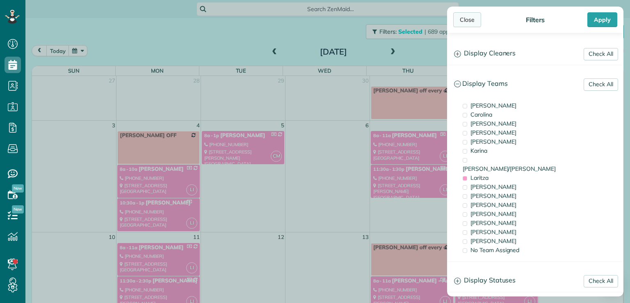
click at [464, 22] on div "Close" at bounding box center [468, 19] width 28 height 15
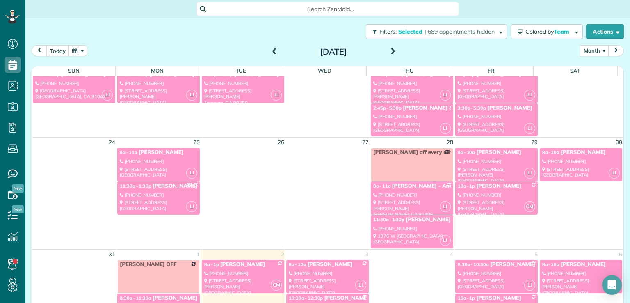
scroll to position [324, 0]
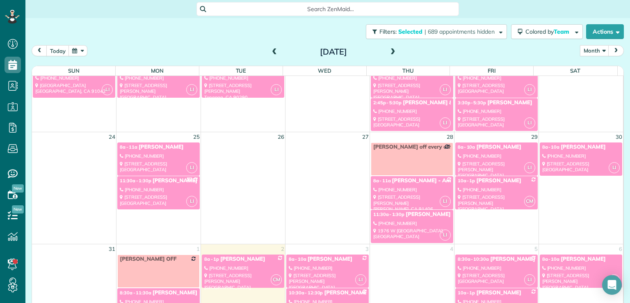
click at [417, 191] on link "LI 8a - 11a [PERSON_NAME] - America Professional Ambulance (apa) [PHONE_NUMBER]…" at bounding box center [412, 192] width 83 height 33
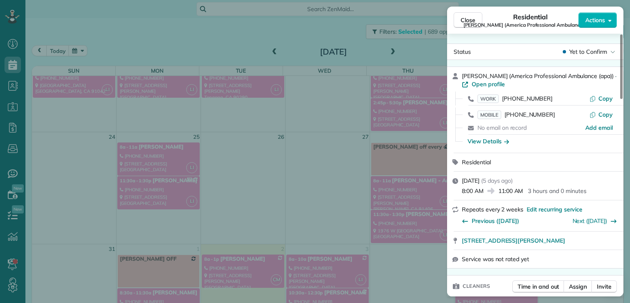
click at [594, 20] on span "Actions" at bounding box center [596, 20] width 20 height 8
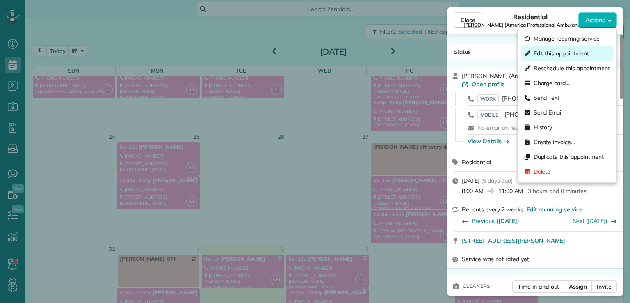
click at [580, 53] on span "Edit this appointment" at bounding box center [561, 53] width 55 height 8
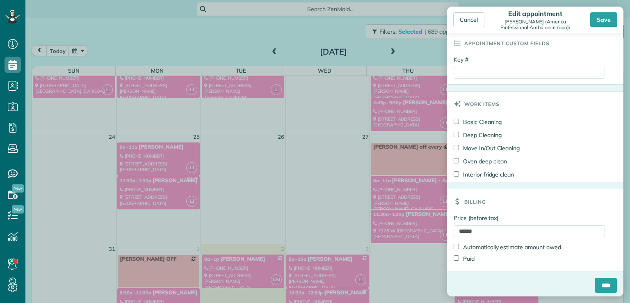
scroll to position [392, 0]
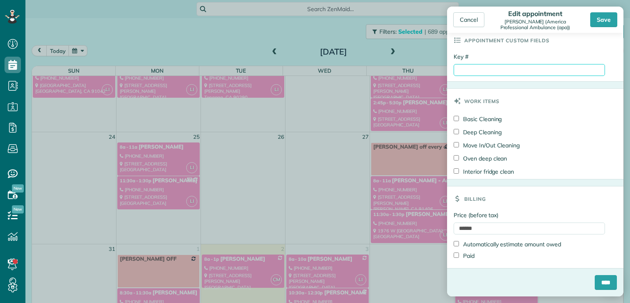
click at [474, 72] on input "Key #" at bounding box center [529, 70] width 151 height 12
type input "**********"
click at [600, 285] on input "****" at bounding box center [606, 282] width 22 height 15
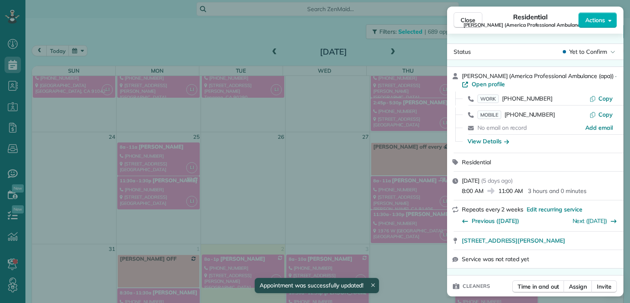
scroll to position [324, 0]
click at [470, 22] on span "[PERSON_NAME] (America Professional Ambulance (apa))" at bounding box center [531, 25] width 134 height 7
click at [469, 25] on button "Close" at bounding box center [468, 20] width 29 height 16
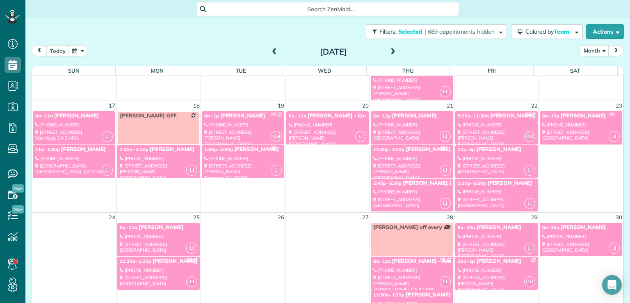
scroll to position [241, 0]
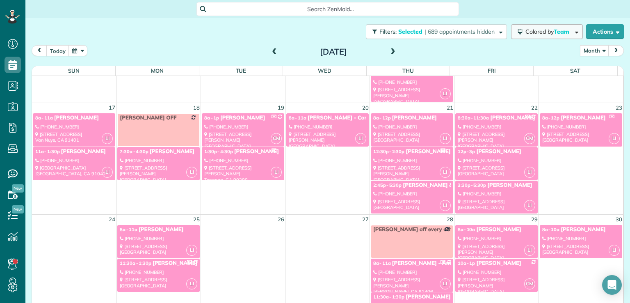
click at [532, 35] on span "Colored by Team" at bounding box center [549, 31] width 47 height 7
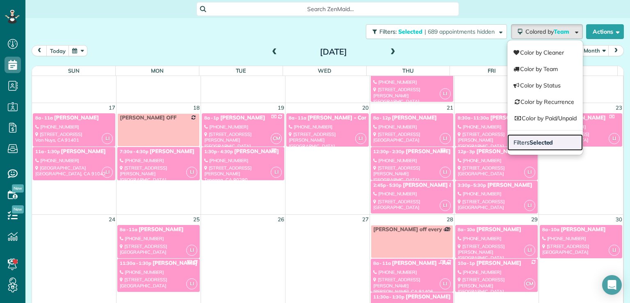
click at [530, 141] on strong "Selected" at bounding box center [542, 142] width 24 height 7
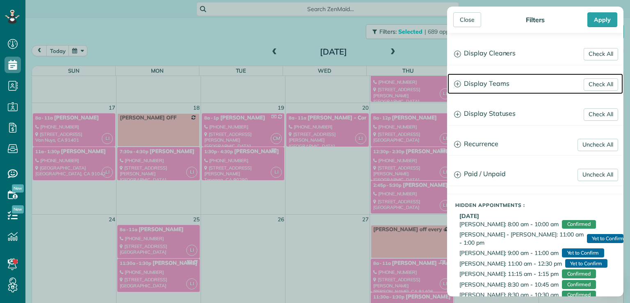
click at [501, 85] on h3 "Display Teams" at bounding box center [536, 83] width 176 height 21
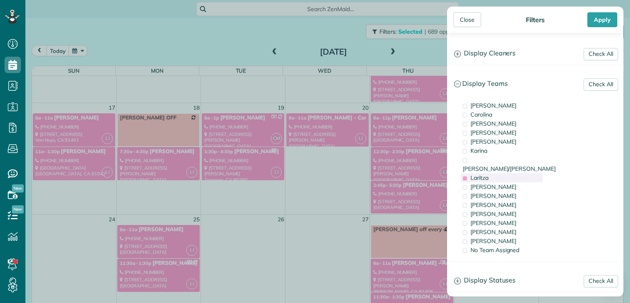
click at [484, 174] on span "Laritza" at bounding box center [480, 177] width 18 height 7
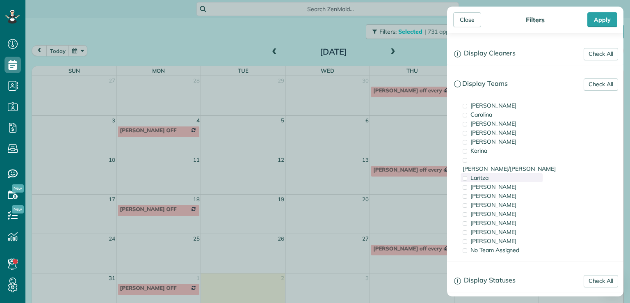
scroll to position [0, 0]
click at [484, 165] on span "[PERSON_NAME]/[PERSON_NAME]" at bounding box center [509, 168] width 93 height 7
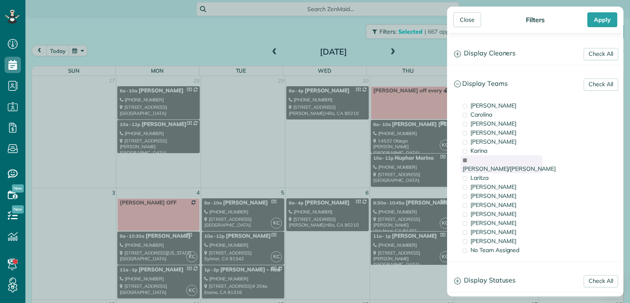
click at [484, 165] on span "[PERSON_NAME]/[PERSON_NAME]" at bounding box center [509, 168] width 93 height 7
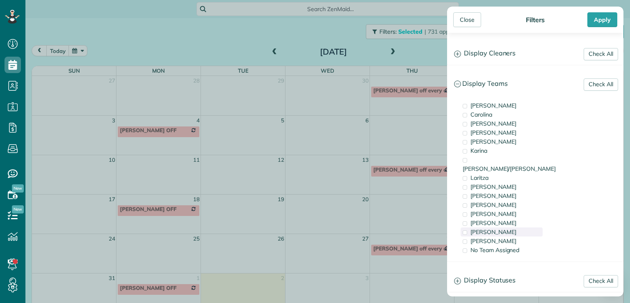
click at [475, 228] on span "[PERSON_NAME]" at bounding box center [494, 231] width 46 height 7
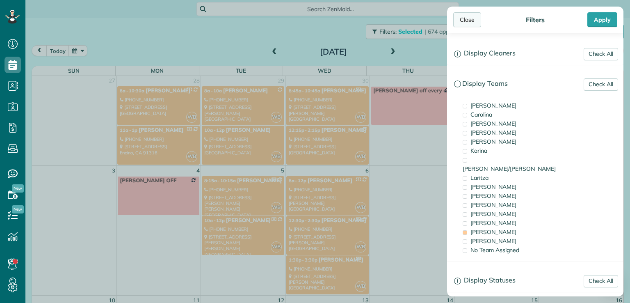
click at [466, 23] on div "Close" at bounding box center [468, 19] width 28 height 15
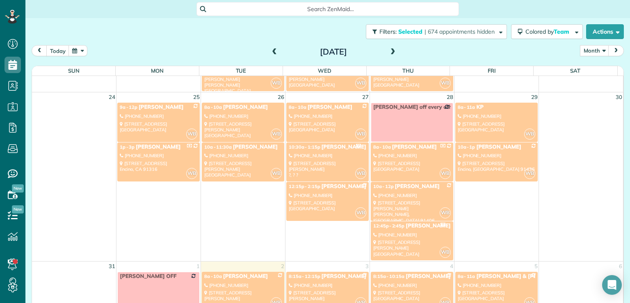
scroll to position [463, 0]
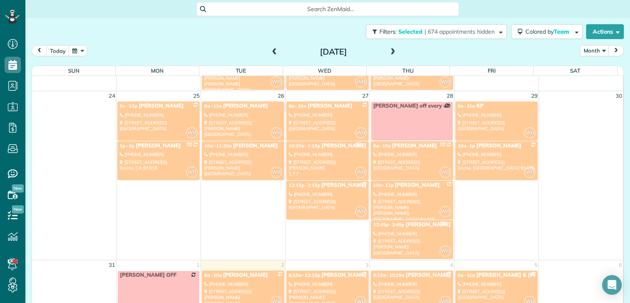
click at [403, 188] on link "WB 10a - 12p [PERSON_NAME] [PHONE_NUMBER] [STREET_ADDRESS][PERSON_NAME][PERSON_…" at bounding box center [412, 200] width 83 height 39
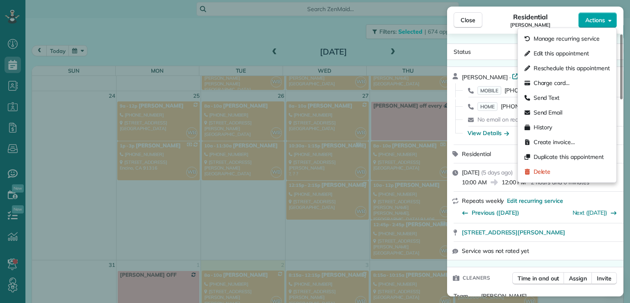
click at [599, 20] on span "Actions" at bounding box center [596, 20] width 20 height 8
click at [585, 50] on span "Edit this appointment" at bounding box center [561, 53] width 55 height 8
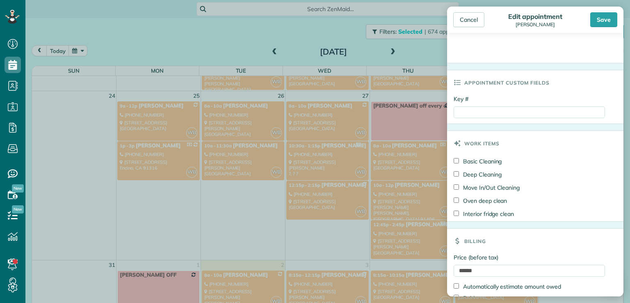
scroll to position [383, 0]
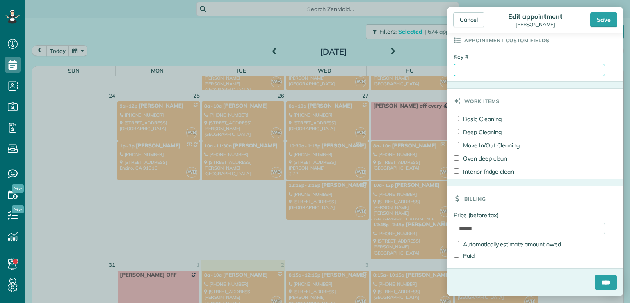
click at [483, 68] on input "Key #" at bounding box center [529, 70] width 151 height 12
type input "****"
click at [598, 284] on input "****" at bounding box center [606, 282] width 22 height 15
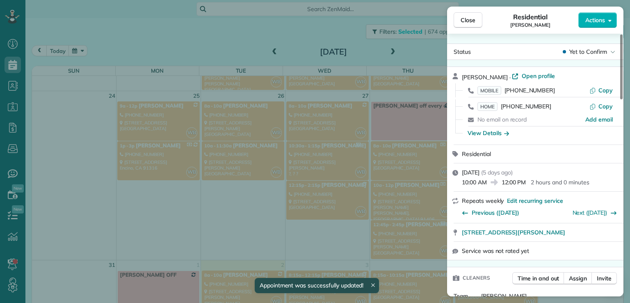
scroll to position [463, 0]
click at [468, 21] on span "Close" at bounding box center [468, 20] width 15 height 8
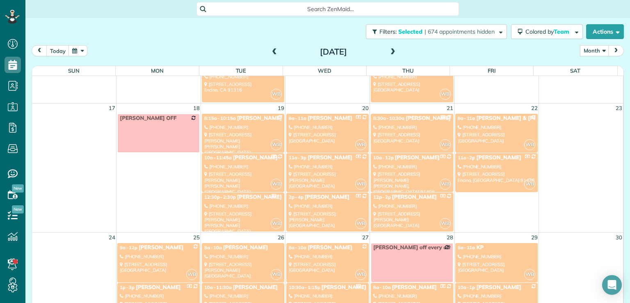
scroll to position [321, 0]
click at [537, 29] on span "Colored by Team" at bounding box center [549, 31] width 47 height 7
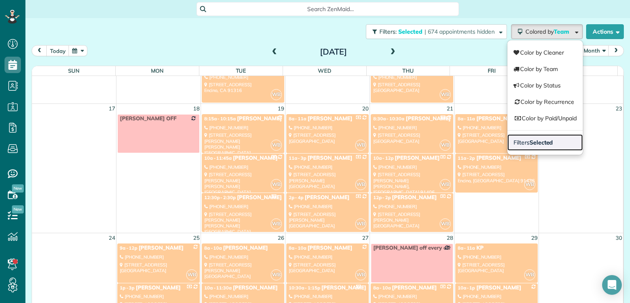
click at [533, 142] on strong "Selected" at bounding box center [542, 142] width 24 height 7
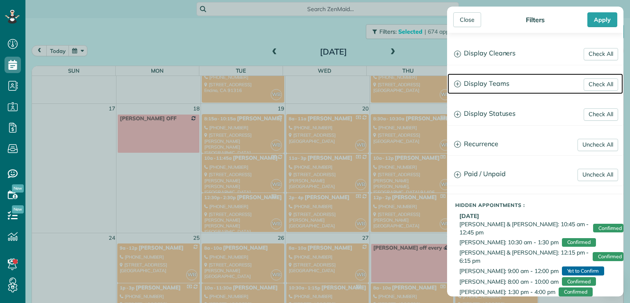
click at [506, 78] on h3 "Display Teams" at bounding box center [536, 83] width 176 height 21
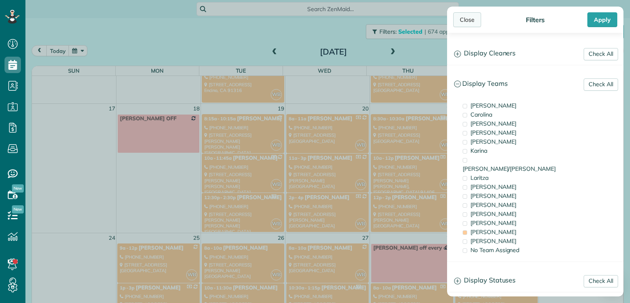
click at [464, 21] on div "Close" at bounding box center [468, 19] width 28 height 15
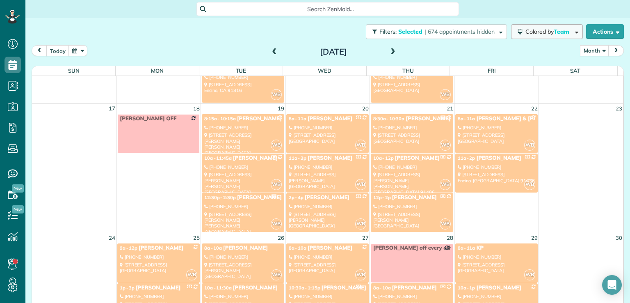
click at [526, 31] on span "Colored by Team" at bounding box center [549, 31] width 47 height 7
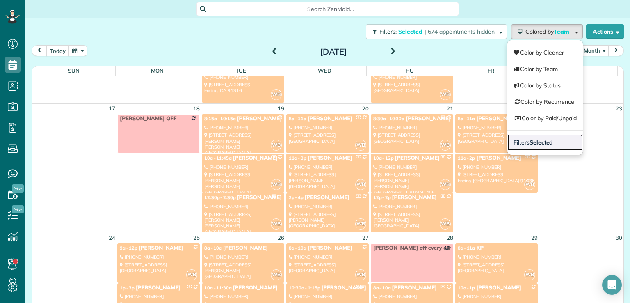
click at [530, 139] on strong "Selected" at bounding box center [542, 142] width 24 height 7
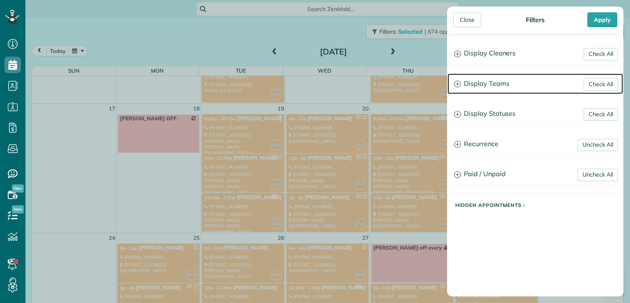
click at [496, 86] on h3 "Display Teams" at bounding box center [536, 83] width 176 height 21
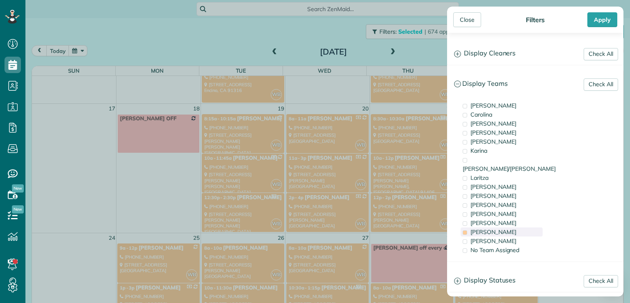
click at [483, 228] on span "[PERSON_NAME]" at bounding box center [494, 231] width 46 height 7
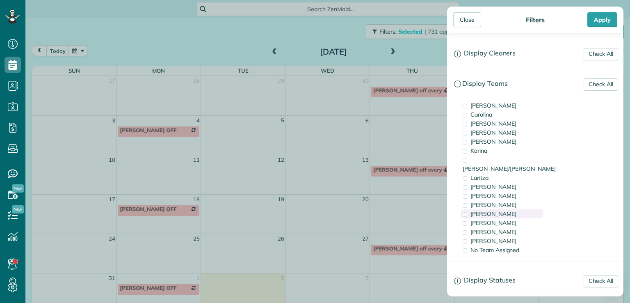
scroll to position [0, 0]
click at [489, 173] on div "Laritza" at bounding box center [502, 177] width 82 height 9
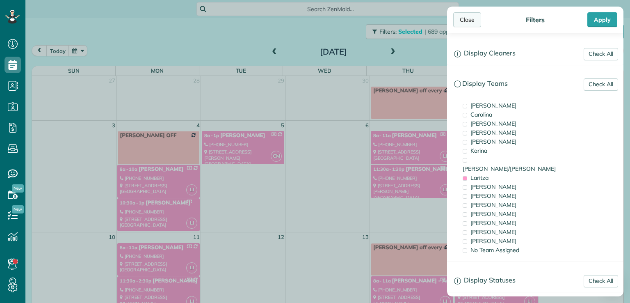
click at [470, 17] on div "Close" at bounding box center [468, 19] width 28 height 15
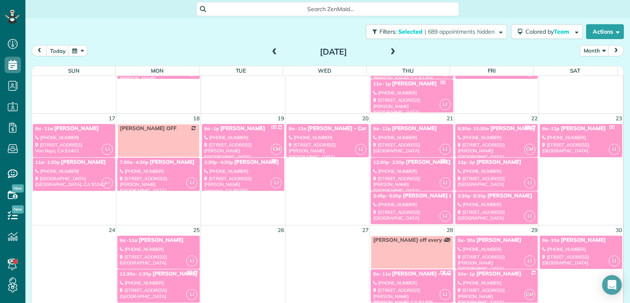
scroll to position [231, 0]
click at [333, 142] on div "[STREET_ADDRESS][PERSON_NAME]" at bounding box center [328, 151] width 78 height 18
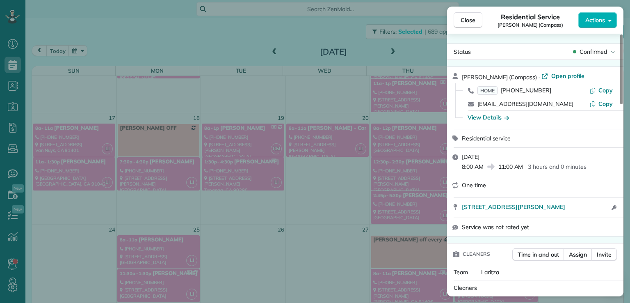
click at [603, 20] on span "Actions" at bounding box center [596, 20] width 20 height 8
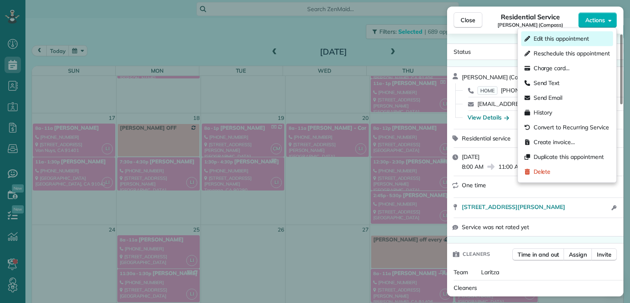
click at [580, 40] on span "Edit this appointment" at bounding box center [561, 38] width 55 height 8
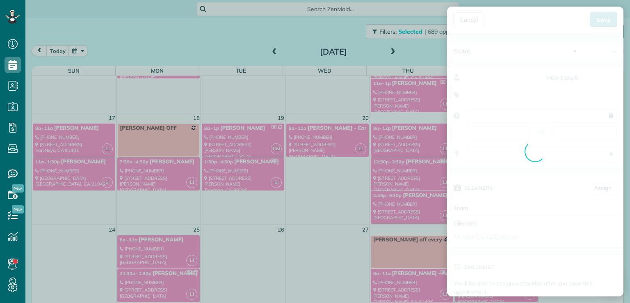
type input "**********"
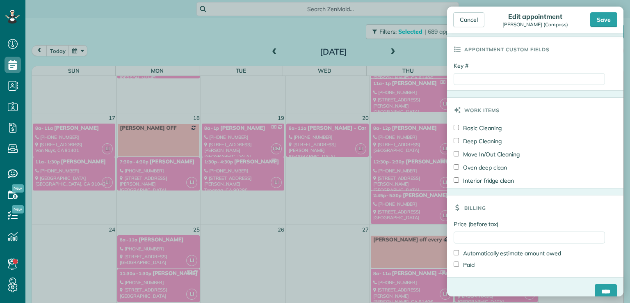
scroll to position [375, 0]
click at [483, 78] on input "Key #" at bounding box center [529, 78] width 151 height 12
type input "*********"
click at [453, 268] on div "Price (before tax) Automatically estimate amount owed Paid" at bounding box center [535, 247] width 177 height 57
click at [471, 237] on input "Price (before tax)" at bounding box center [529, 237] width 151 height 12
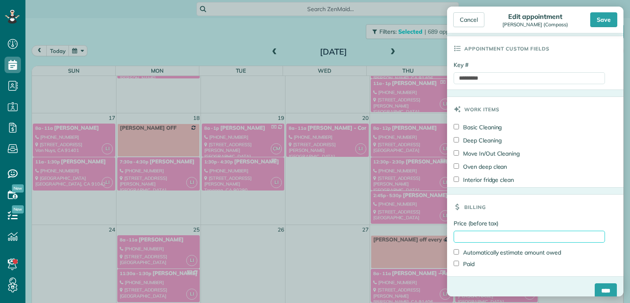
click at [461, 234] on input "Price (before tax)" at bounding box center [529, 237] width 151 height 12
type input "*****"
click at [595, 283] on input "****" at bounding box center [606, 290] width 22 height 15
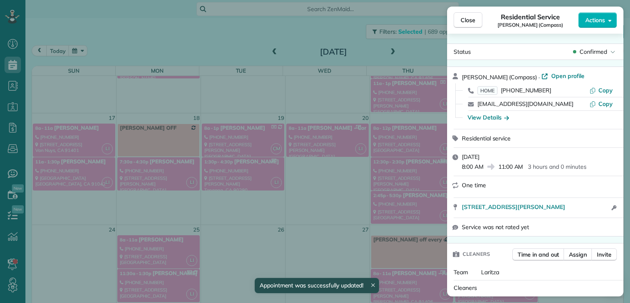
scroll to position [231, 0]
click at [467, 18] on span "Close" at bounding box center [468, 20] width 15 height 8
